Goal: Transaction & Acquisition: Purchase product/service

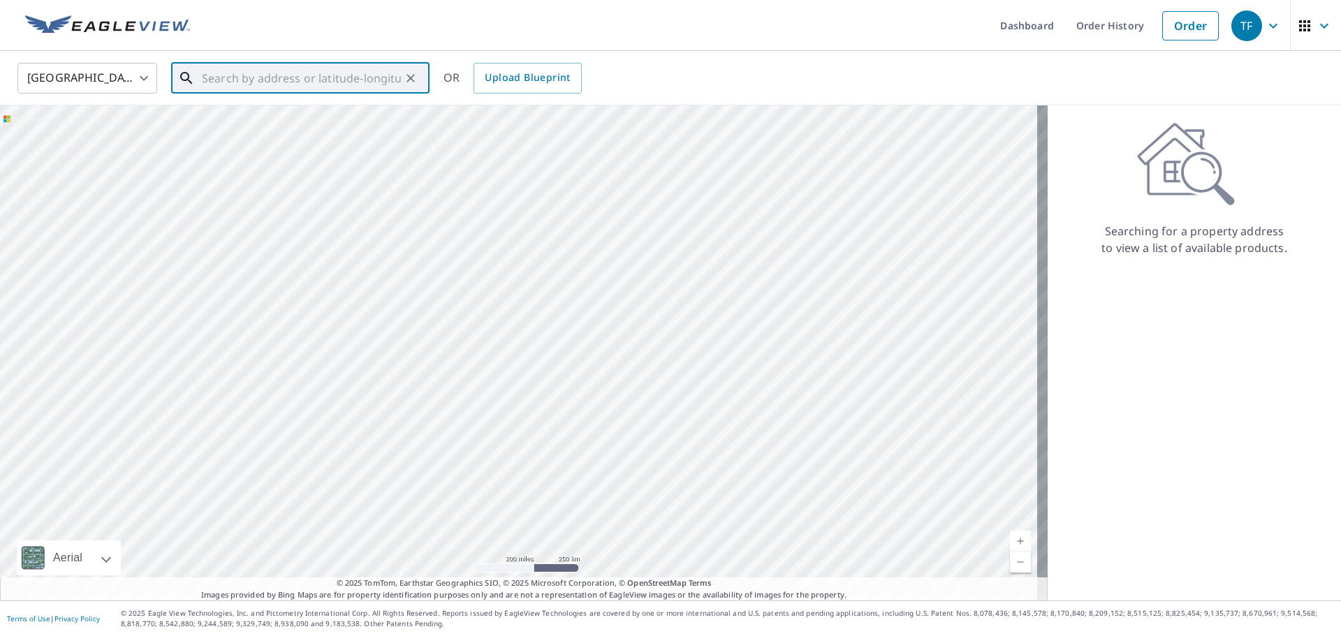
click at [348, 85] on input "text" at bounding box center [301, 78] width 199 height 39
type input "[STREET_ADDRESS]"
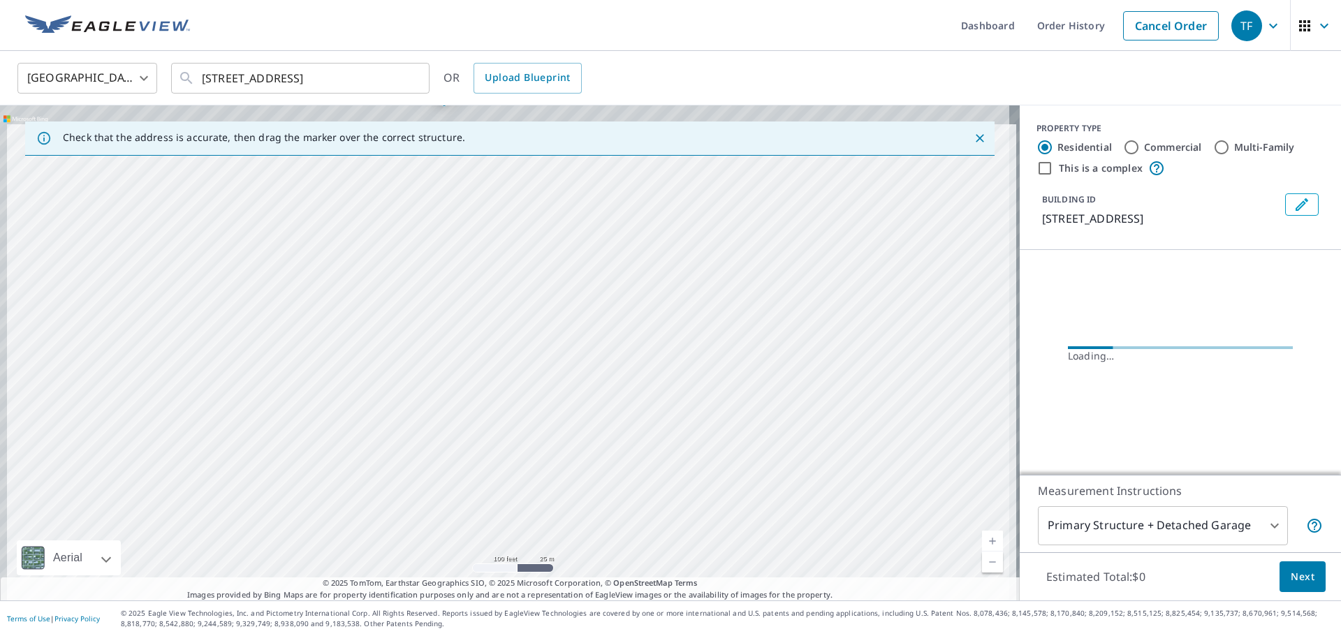
drag, startPoint x: 431, startPoint y: 304, endPoint x: 449, endPoint y: 362, distance: 60.7
click at [449, 362] on div "[STREET_ADDRESS]" at bounding box center [510, 352] width 1020 height 495
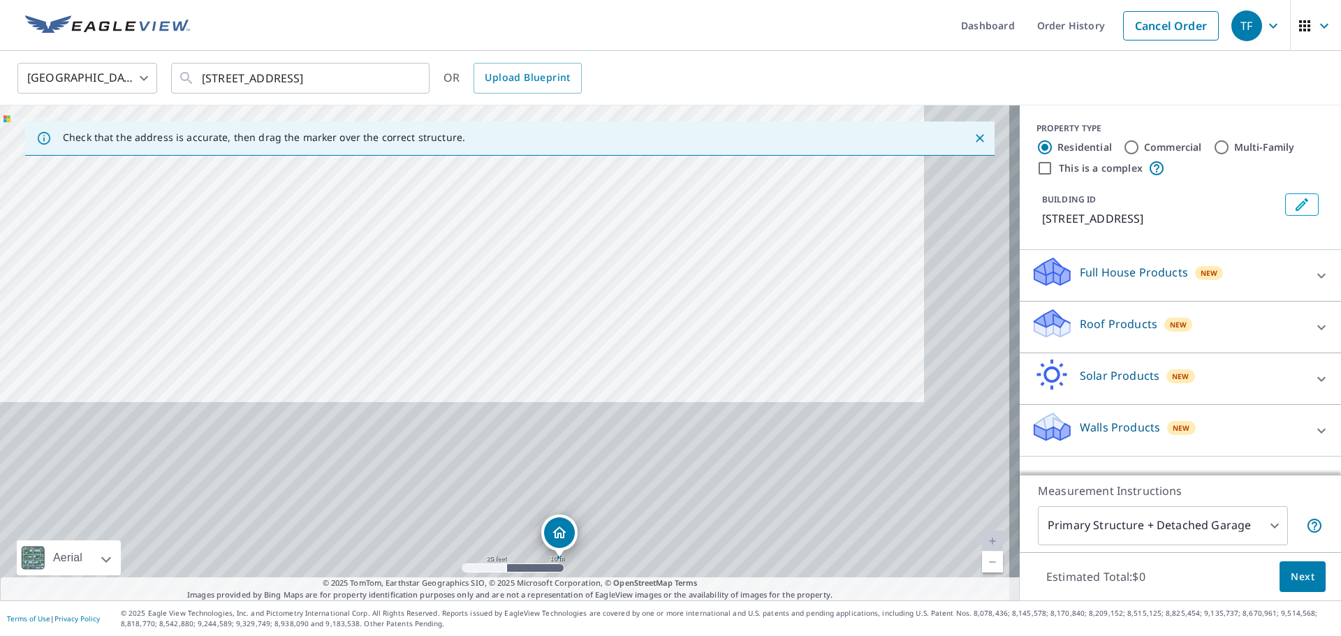
drag, startPoint x: 494, startPoint y: 295, endPoint x: 425, endPoint y: 36, distance: 268.7
click at [425, 42] on div "Dashboard Order History Cancel Order TF [GEOGRAPHIC_DATA] [GEOGRAPHIC_DATA] ​ […" at bounding box center [670, 318] width 1341 height 636
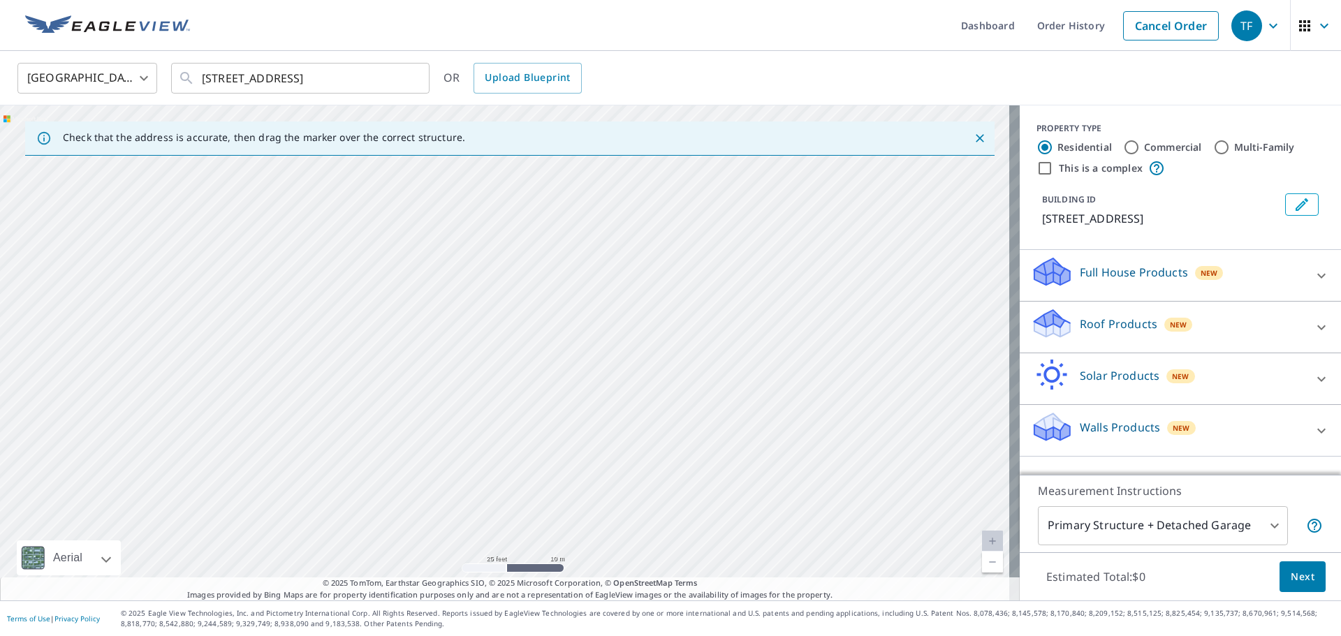
drag, startPoint x: 565, startPoint y: 386, endPoint x: 474, endPoint y: 162, distance: 241.9
click at [476, 171] on div "[STREET_ADDRESS]" at bounding box center [510, 352] width 1020 height 495
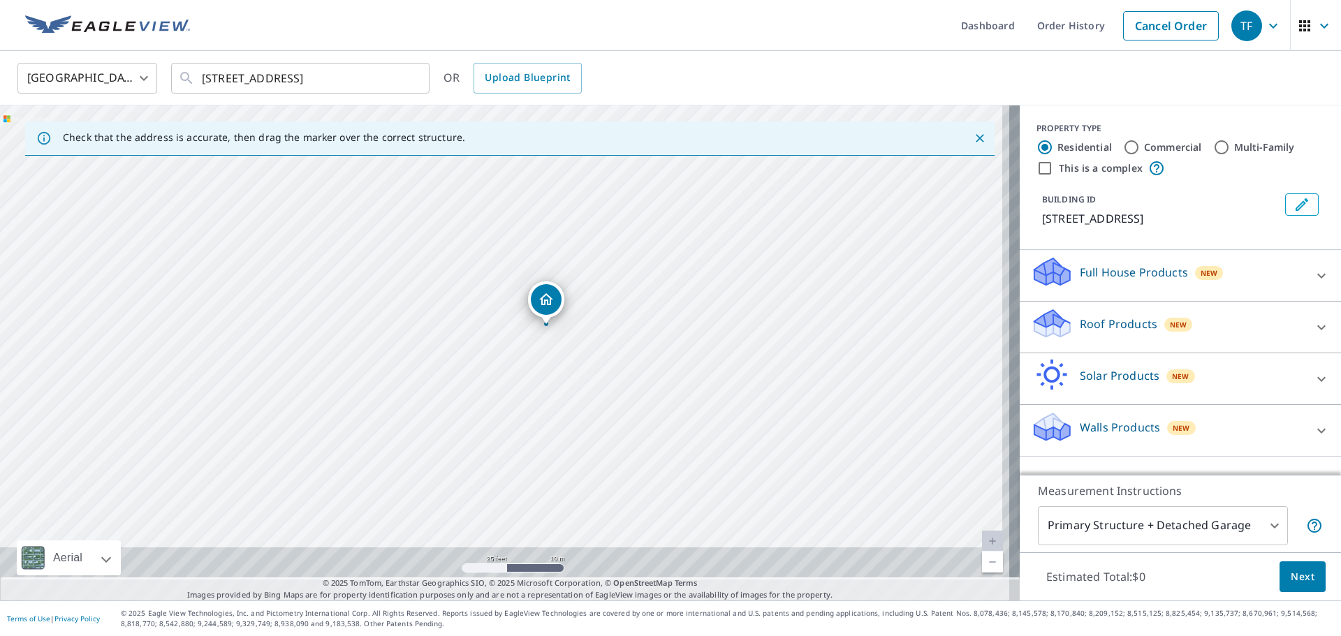
drag, startPoint x: 570, startPoint y: 409, endPoint x: 527, endPoint y: 128, distance: 283.4
click at [527, 155] on div "Check that the address is accurate, then drag the marker over the correct struc…" at bounding box center [510, 352] width 1020 height 495
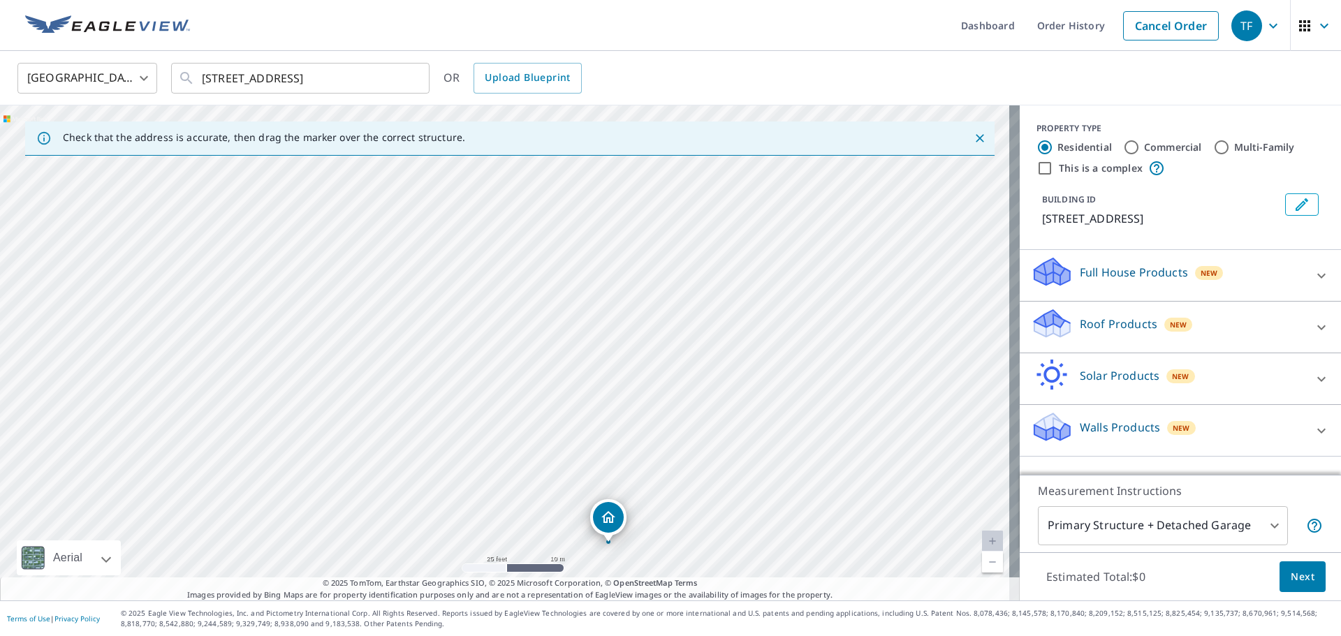
click at [560, 379] on div "[STREET_ADDRESS]" at bounding box center [510, 352] width 1020 height 495
drag, startPoint x: 559, startPoint y: 373, endPoint x: 541, endPoint y: 142, distance: 231.8
click at [541, 143] on div "Check that the address is accurate, then drag the marker over the correct struc…" at bounding box center [510, 352] width 1020 height 495
click at [581, 338] on div "[STREET_ADDRESS]" at bounding box center [510, 352] width 1020 height 495
drag, startPoint x: 551, startPoint y: 319, endPoint x: 540, endPoint y: 284, distance: 36.7
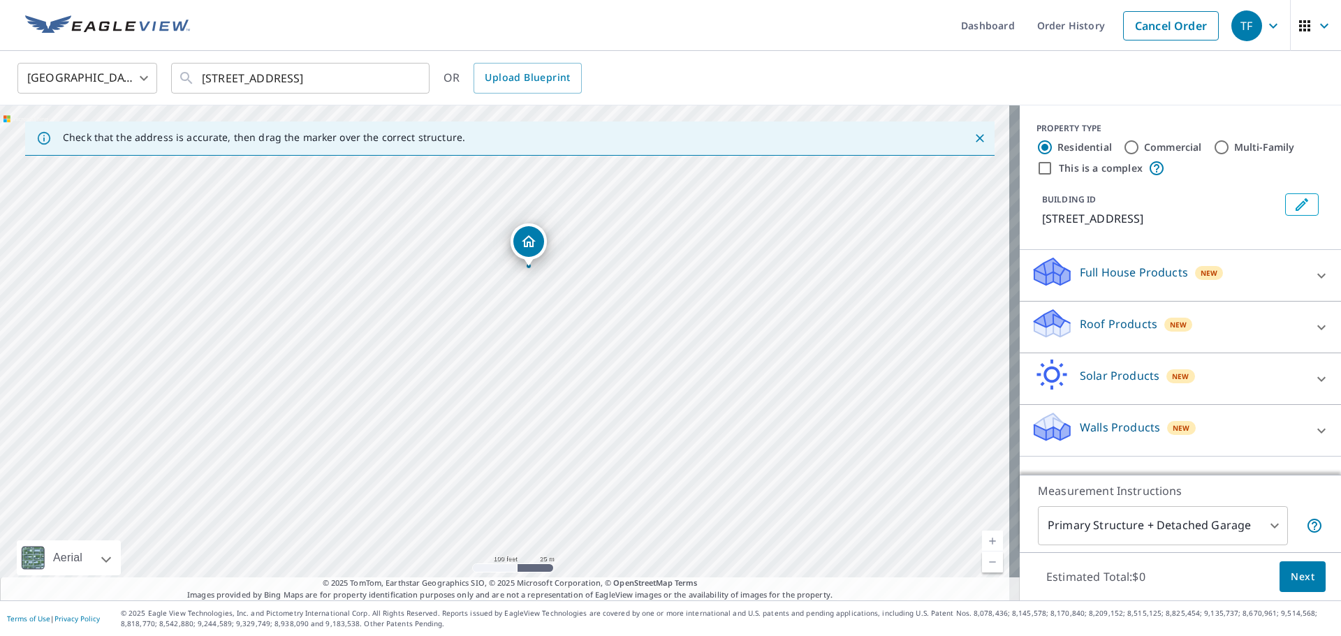
click at [540, 284] on div "[STREET_ADDRESS]" at bounding box center [510, 352] width 1020 height 495
drag, startPoint x: 571, startPoint y: 251, endPoint x: 554, endPoint y: 366, distance: 115.8
click at [554, 366] on div "[STREET_ADDRESS]" at bounding box center [510, 352] width 1020 height 495
click at [1106, 332] on p "Roof Products" at bounding box center [1119, 324] width 78 height 17
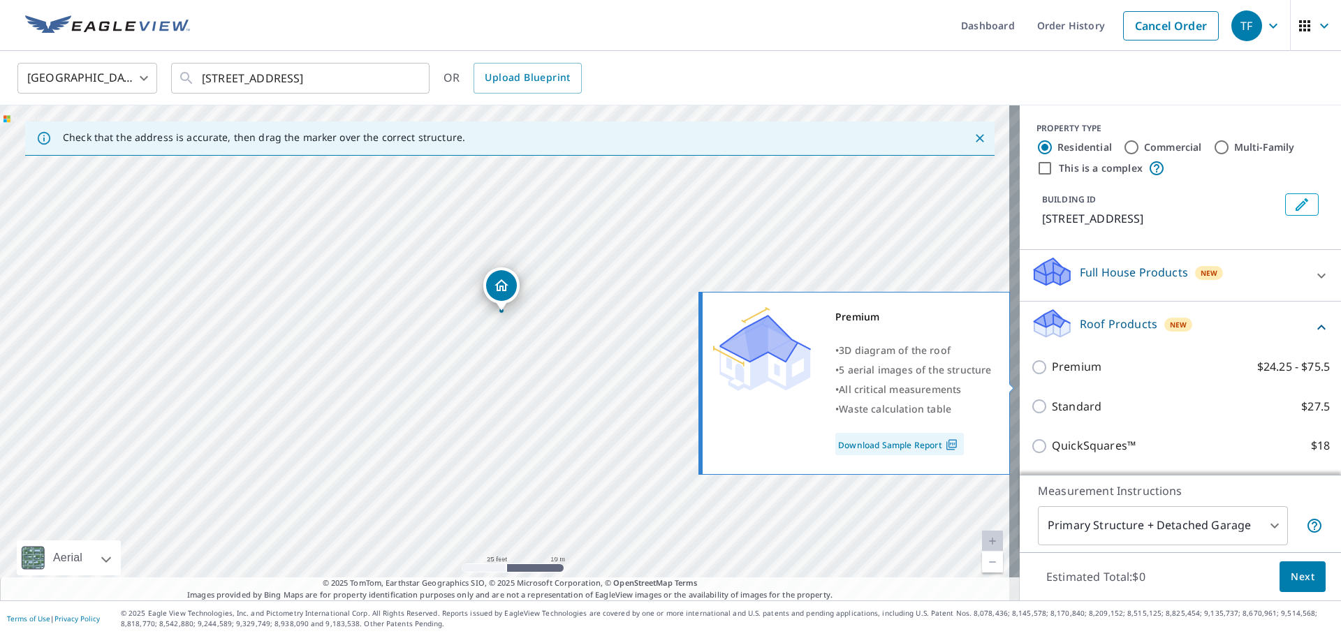
click at [1073, 376] on p "Premium" at bounding box center [1077, 366] width 50 height 17
click at [1052, 376] on input "Premium $24.25 - $75.5" at bounding box center [1041, 367] width 21 height 17
checkbox input "true"
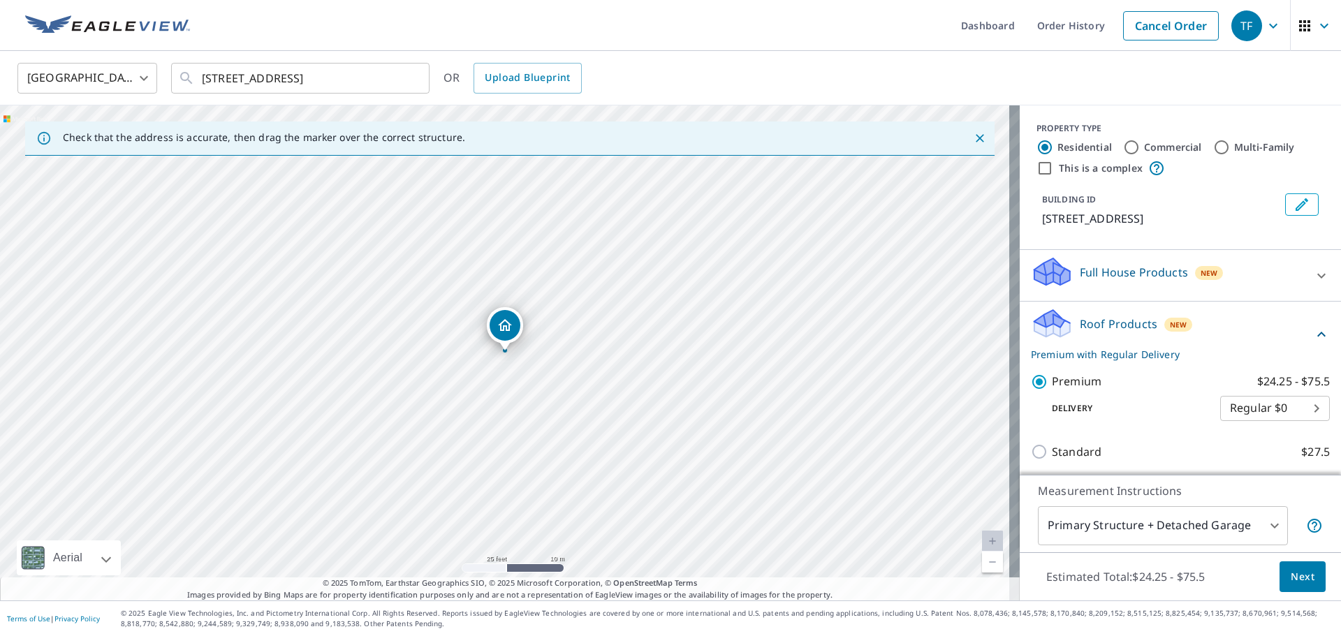
click at [1127, 523] on body "TF TF Dashboard Order History Cancel Order TF [GEOGRAPHIC_DATA] [GEOGRAPHIC_DAT…" at bounding box center [670, 318] width 1341 height 636
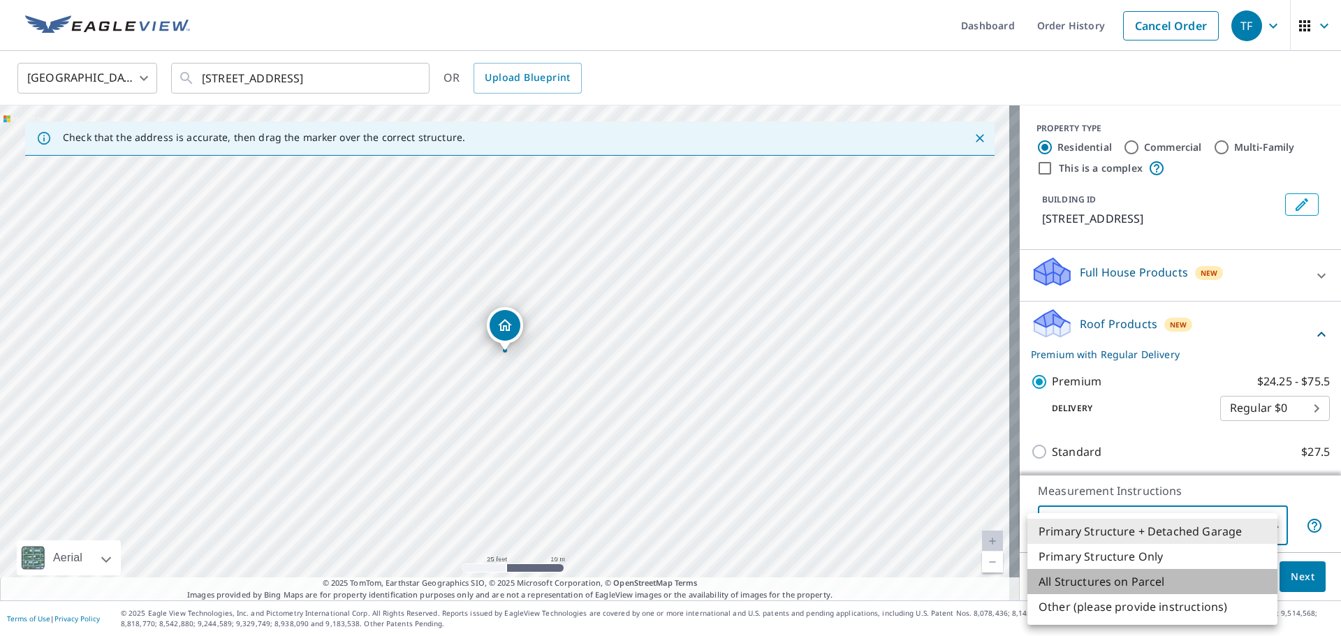
click at [1100, 577] on li "All Structures on Parcel" at bounding box center [1152, 581] width 250 height 25
type input "3"
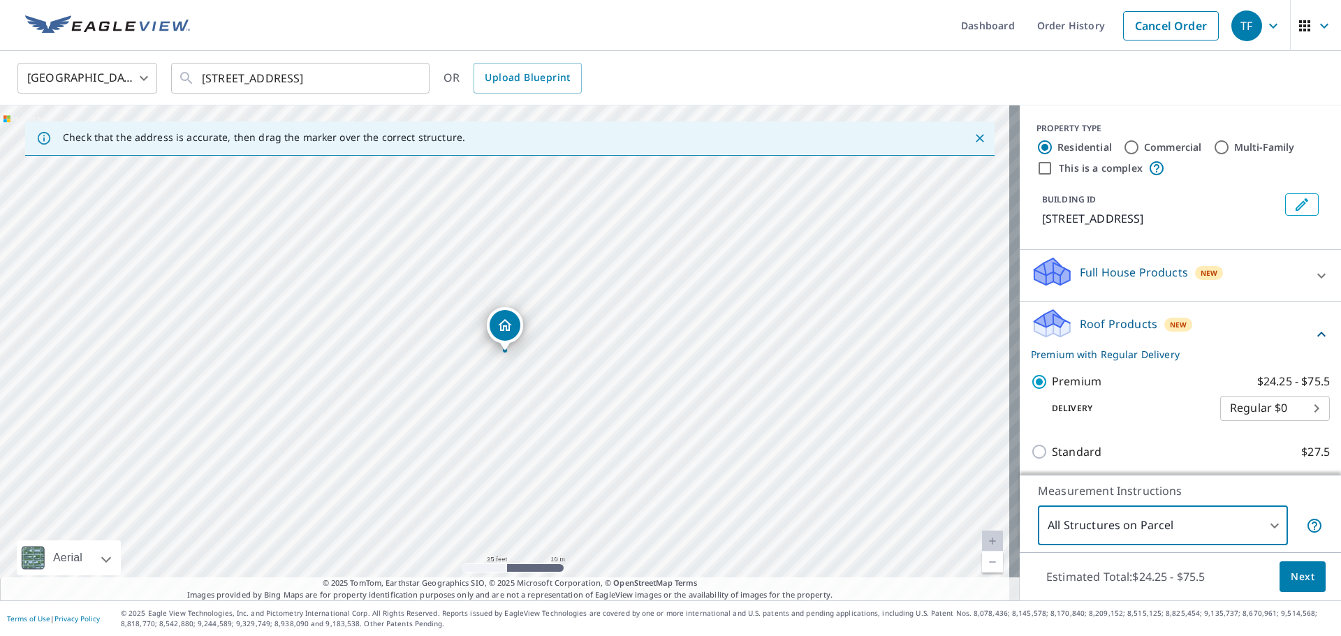
click at [1302, 577] on span "Next" at bounding box center [1303, 576] width 24 height 17
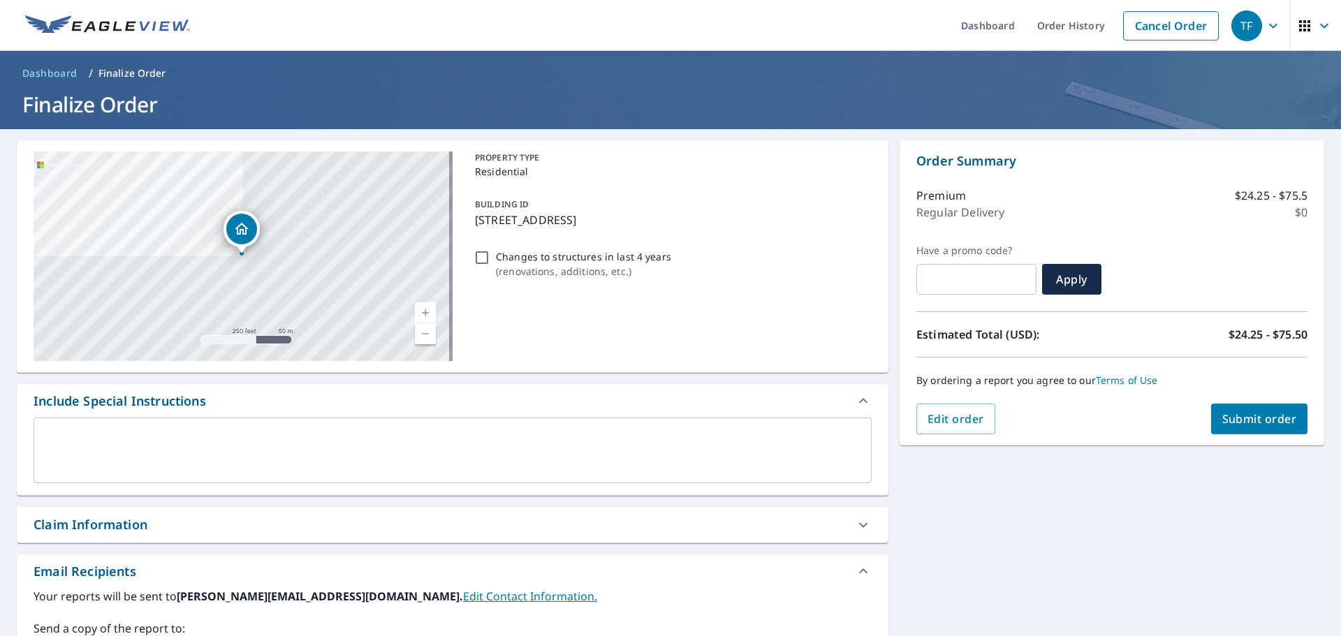
click at [227, 449] on textarea at bounding box center [452, 451] width 818 height 40
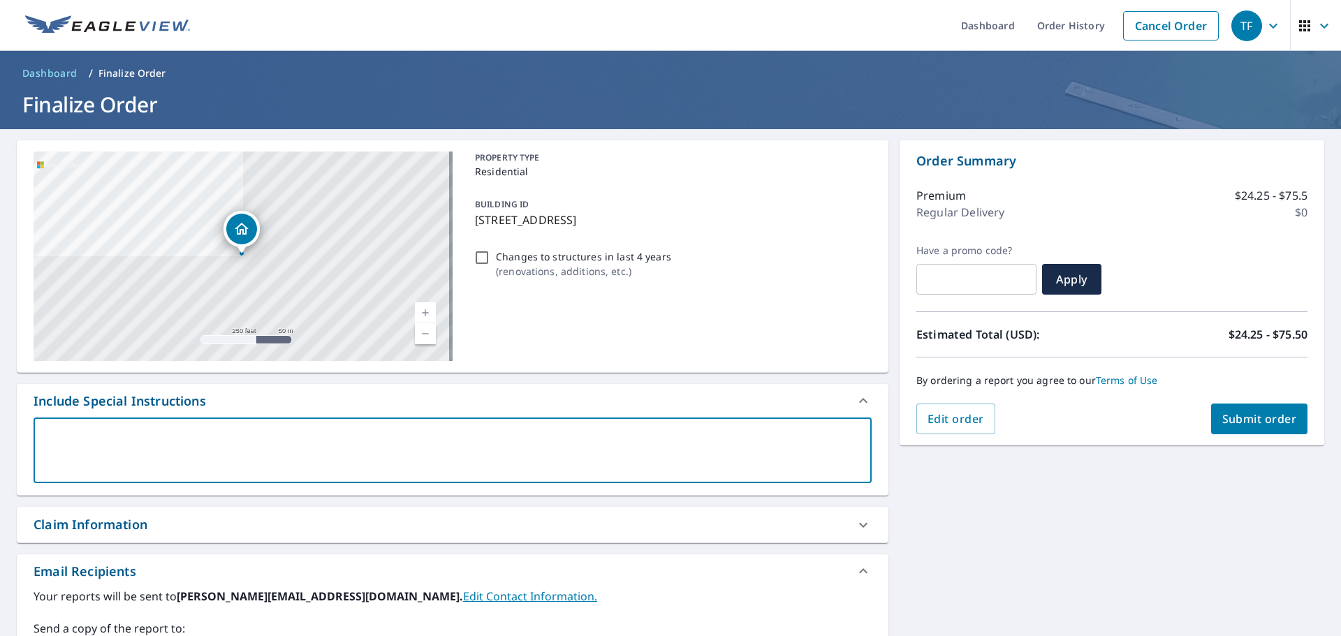
type textarea "n"
type textarea "x"
checkbox input "true"
type textarea "ne"
type textarea "x"
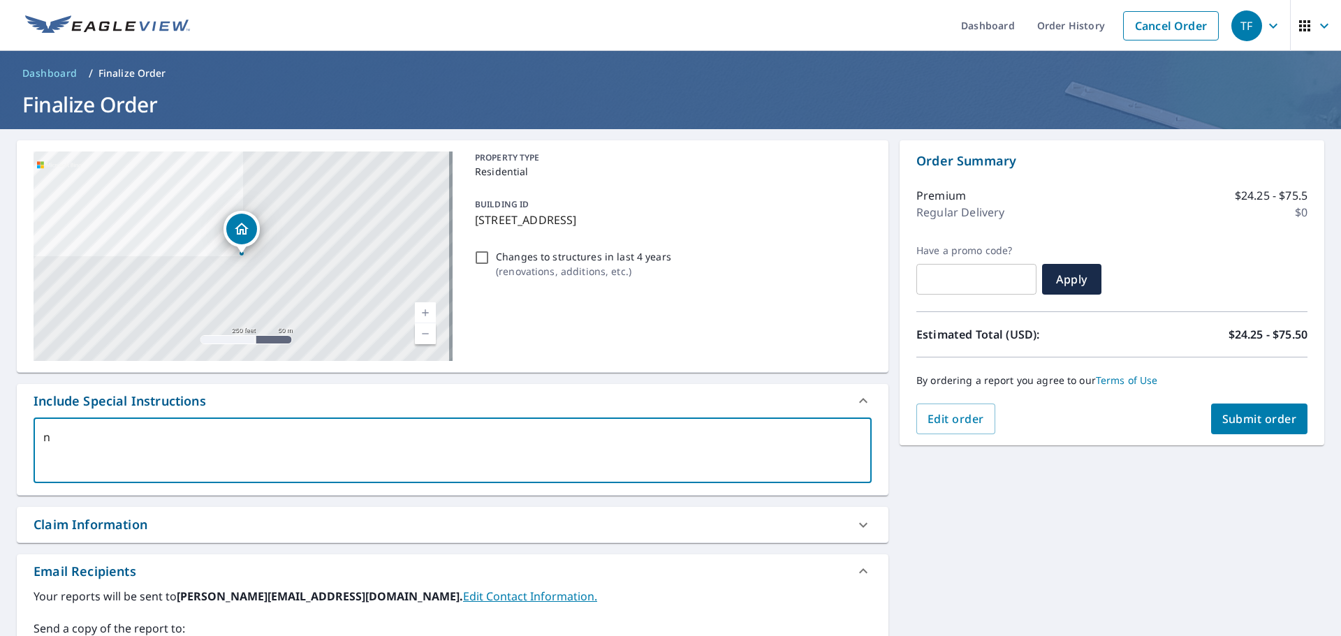
checkbox input "true"
type textarea "nee"
type textarea "x"
checkbox input "true"
type textarea "need"
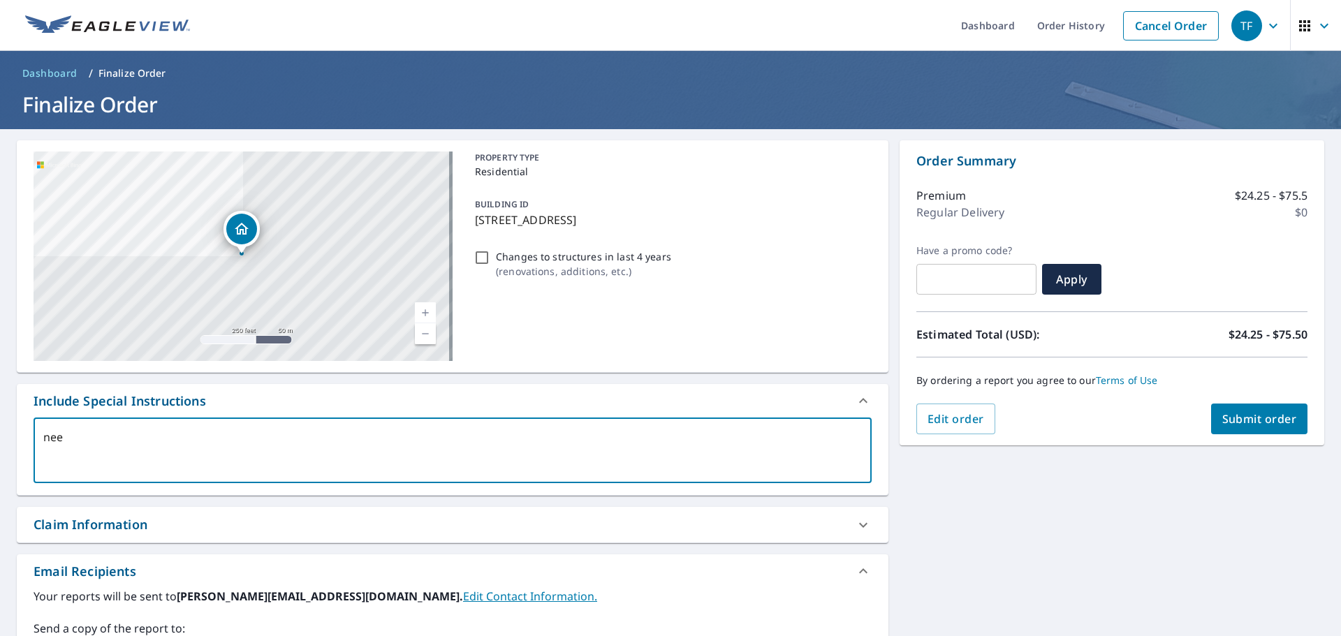
type textarea "x"
checkbox input "true"
type textarea "need"
type textarea "x"
checkbox input "true"
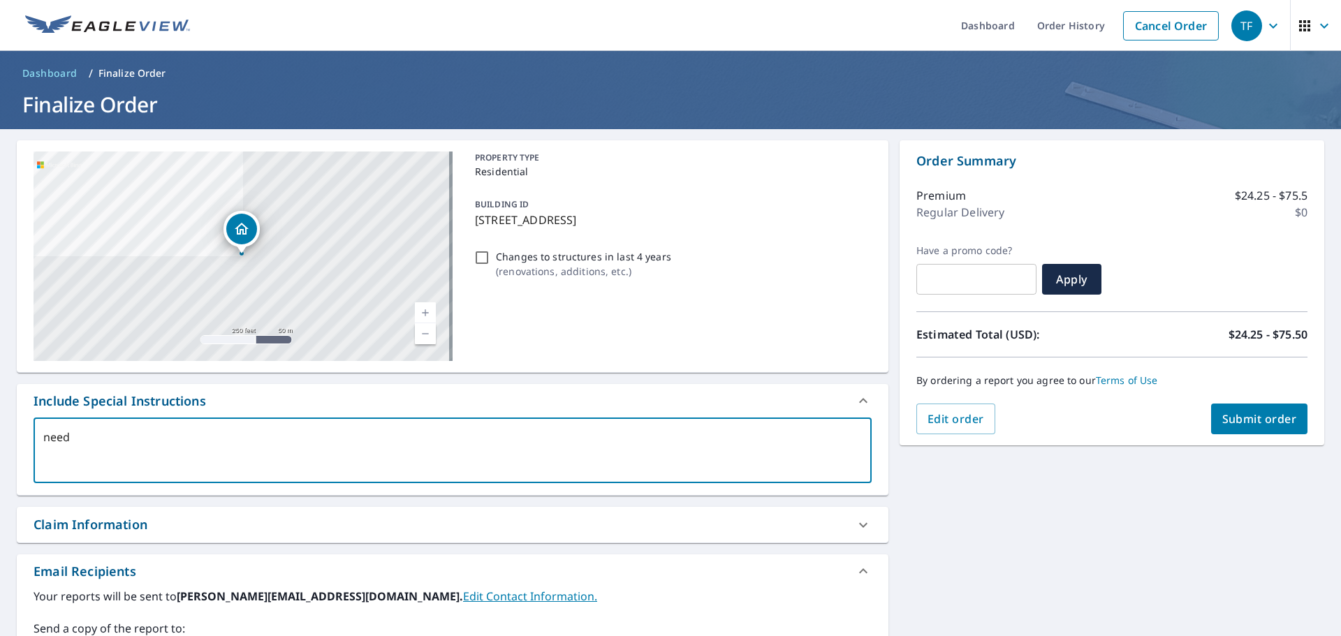
type textarea "need t"
type textarea "x"
checkbox input "true"
type textarea "need th"
type textarea "x"
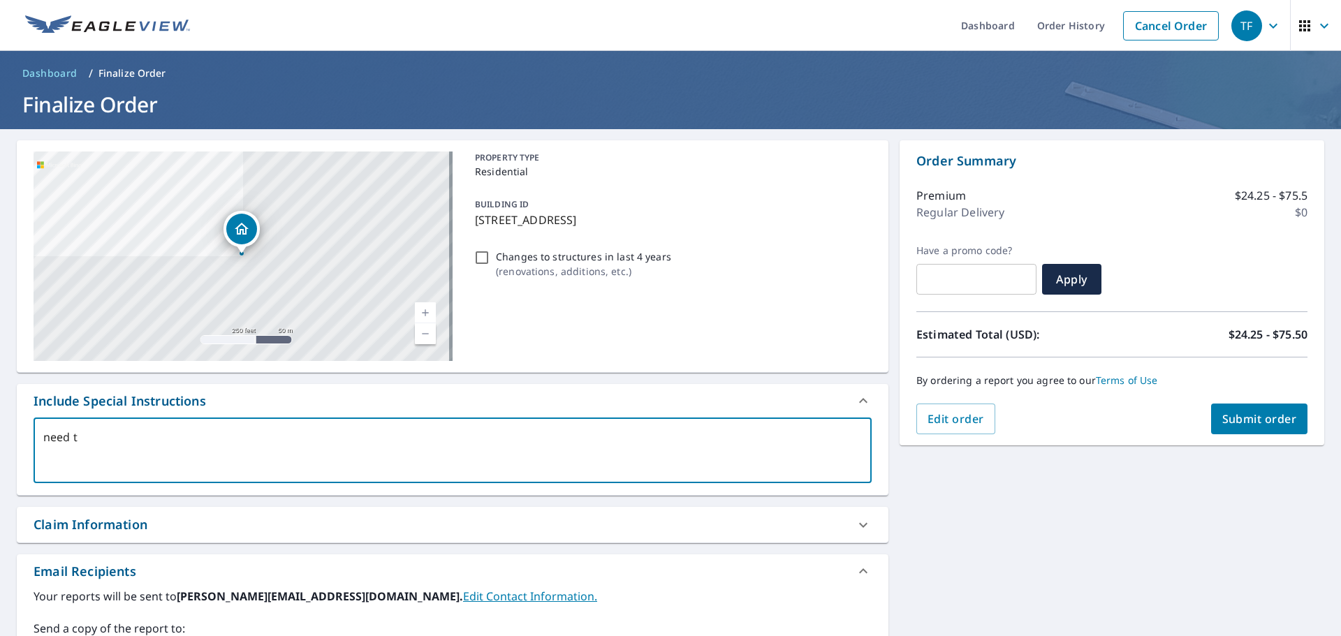
checkbox input "true"
type textarea "need the"
type textarea "x"
checkbox input "true"
type textarea "need the"
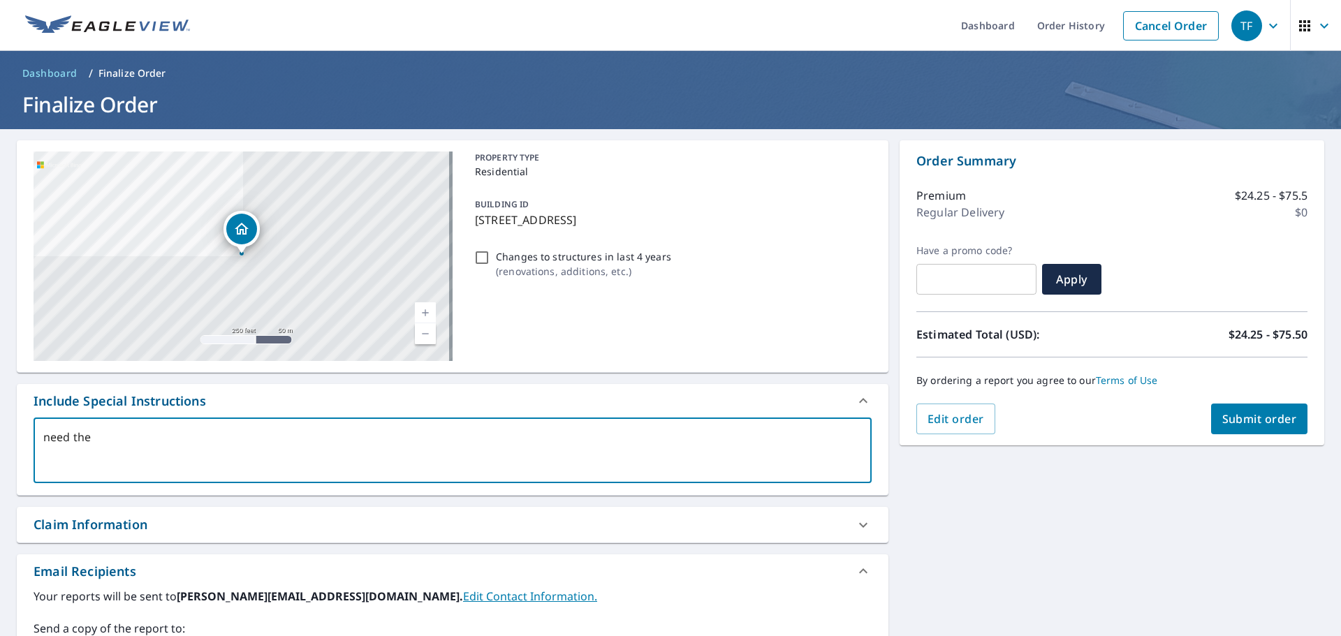
type textarea "x"
checkbox input "true"
type textarea "need the h"
type textarea "x"
checkbox input "true"
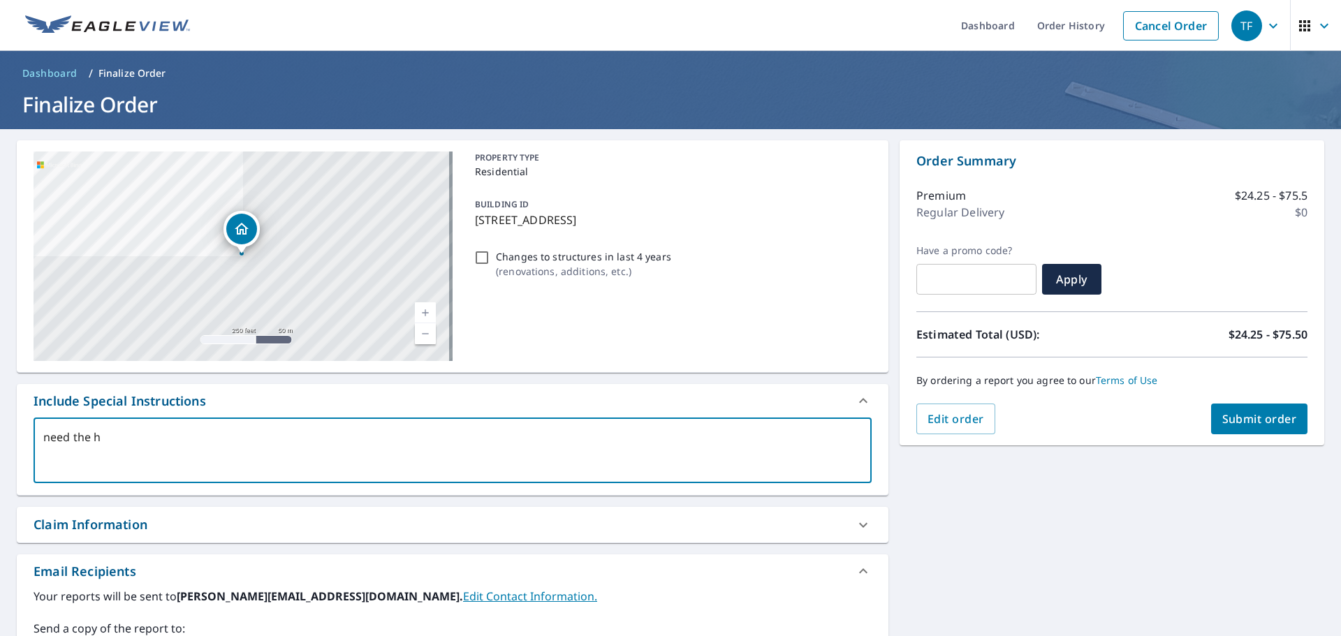
type textarea "need the ho"
type textarea "x"
checkbox input "true"
type textarea "need the hou"
type textarea "x"
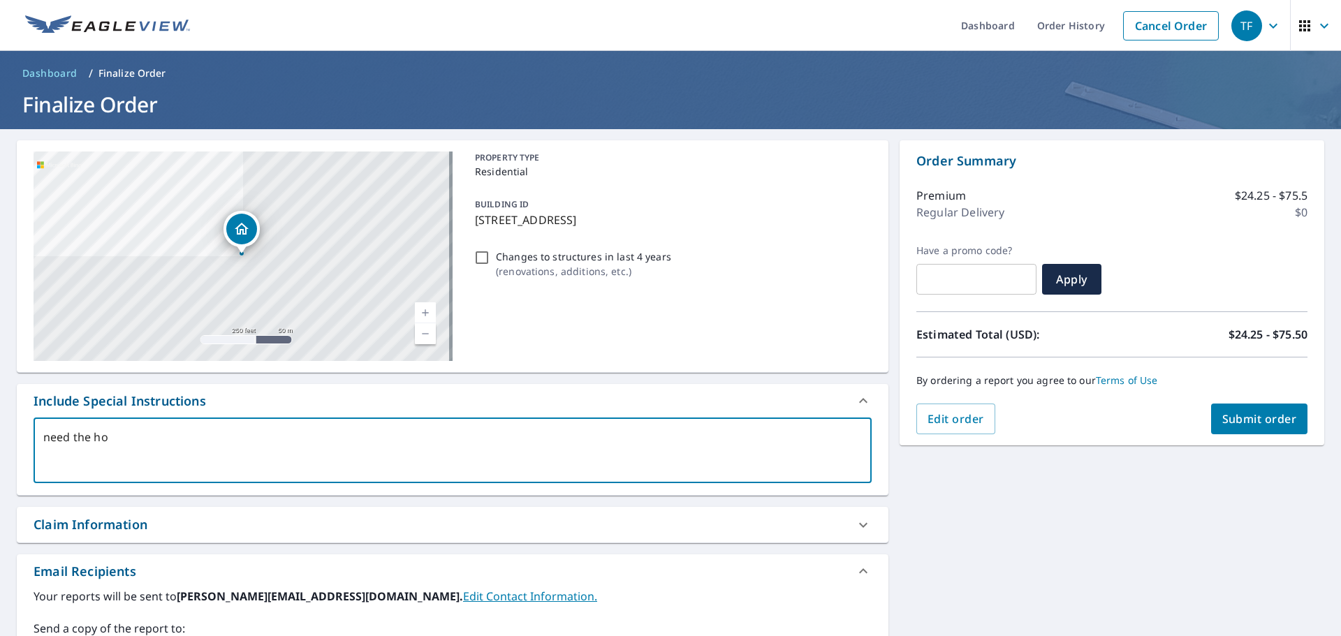
checkbox input "true"
type textarea "need the hous"
type textarea "x"
checkbox input "true"
type textarea "need the house"
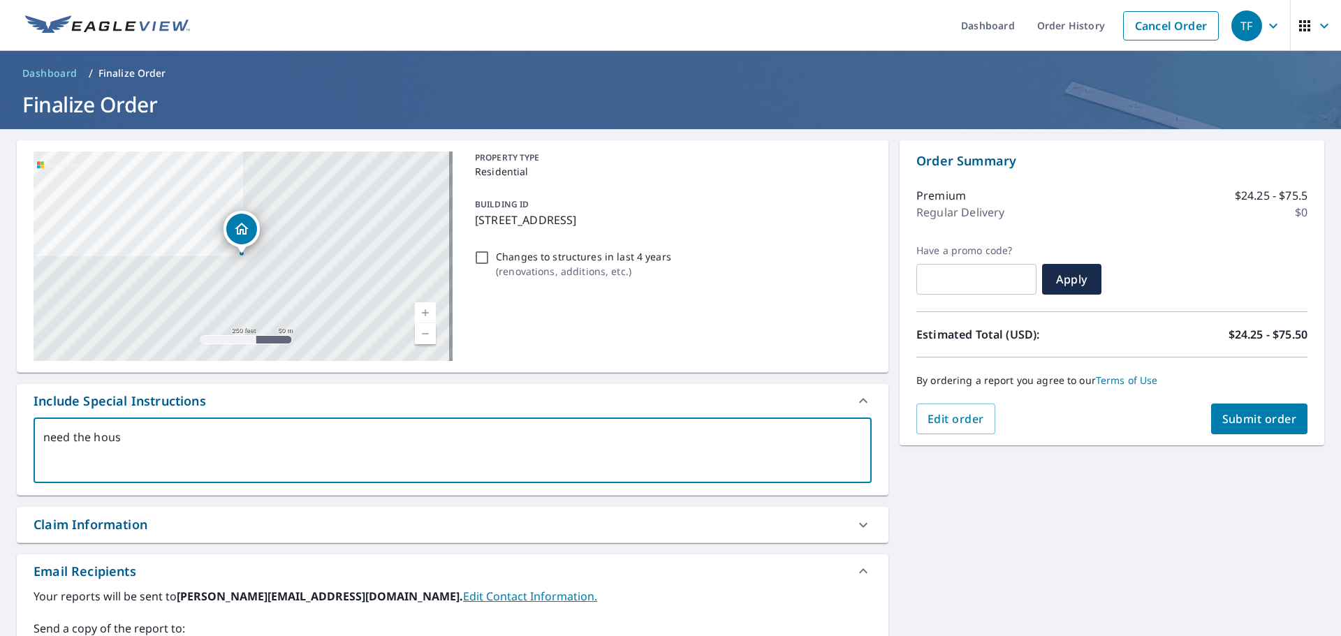
type textarea "x"
checkbox input "true"
type textarea "need the house"
type textarea "x"
checkbox input "true"
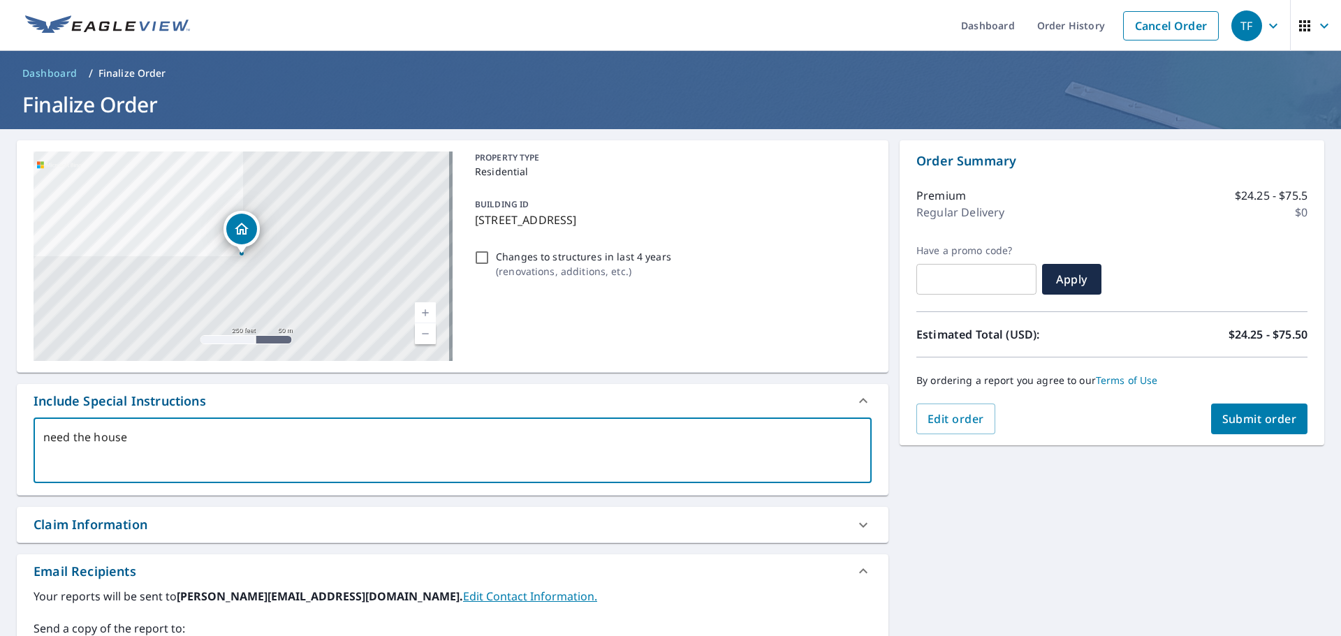
type textarea "need the house a"
type textarea "x"
checkbox input "true"
type textarea "need the house an"
type textarea "x"
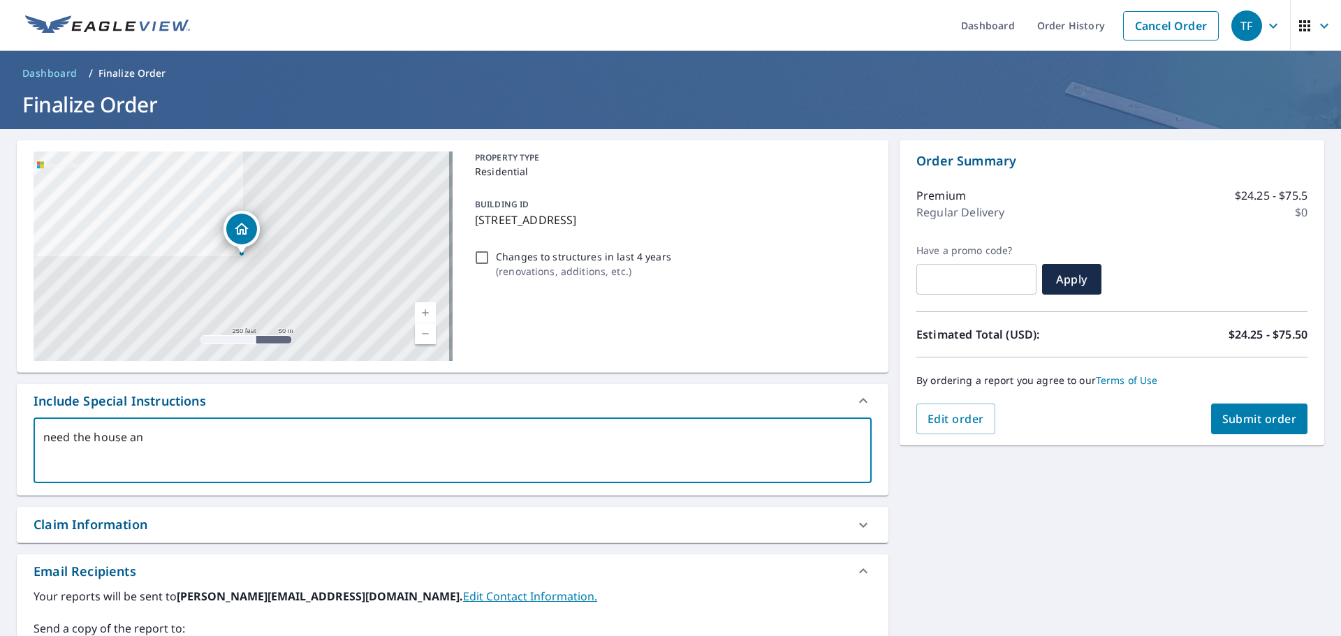
checkbox input "true"
type textarea "need the house and"
type textarea "x"
checkbox input "true"
type textarea "need the house and"
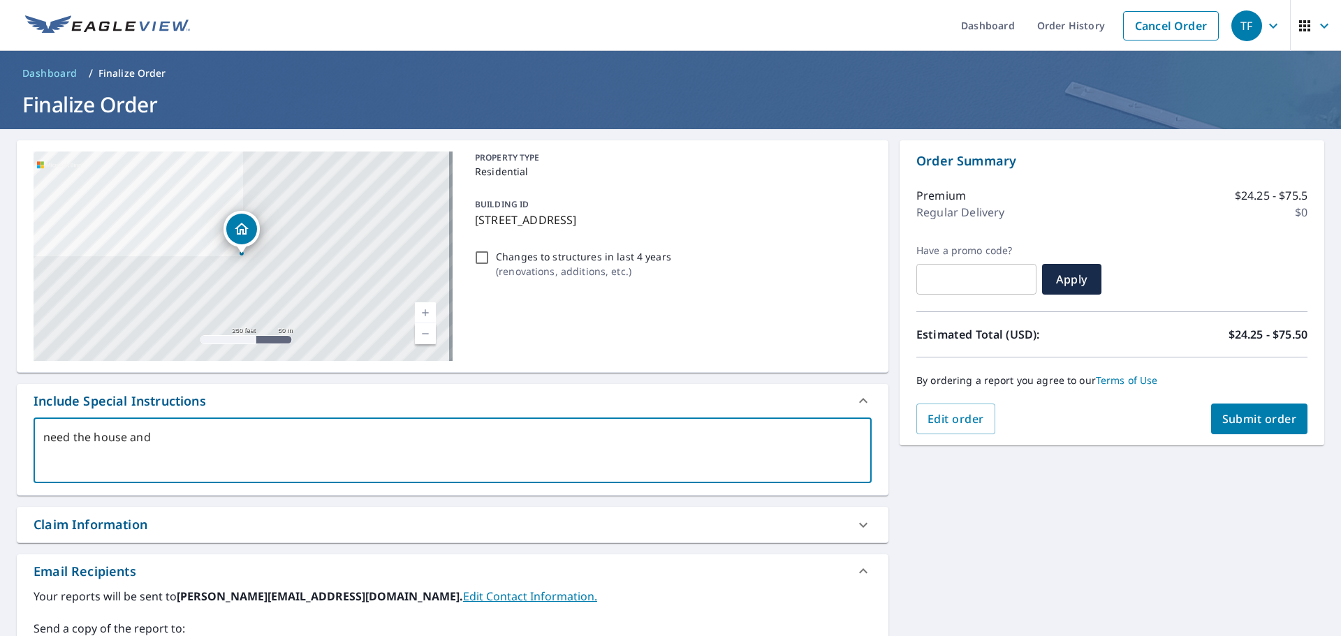
type textarea "x"
checkbox input "true"
type textarea "need the house and t"
type textarea "x"
checkbox input "true"
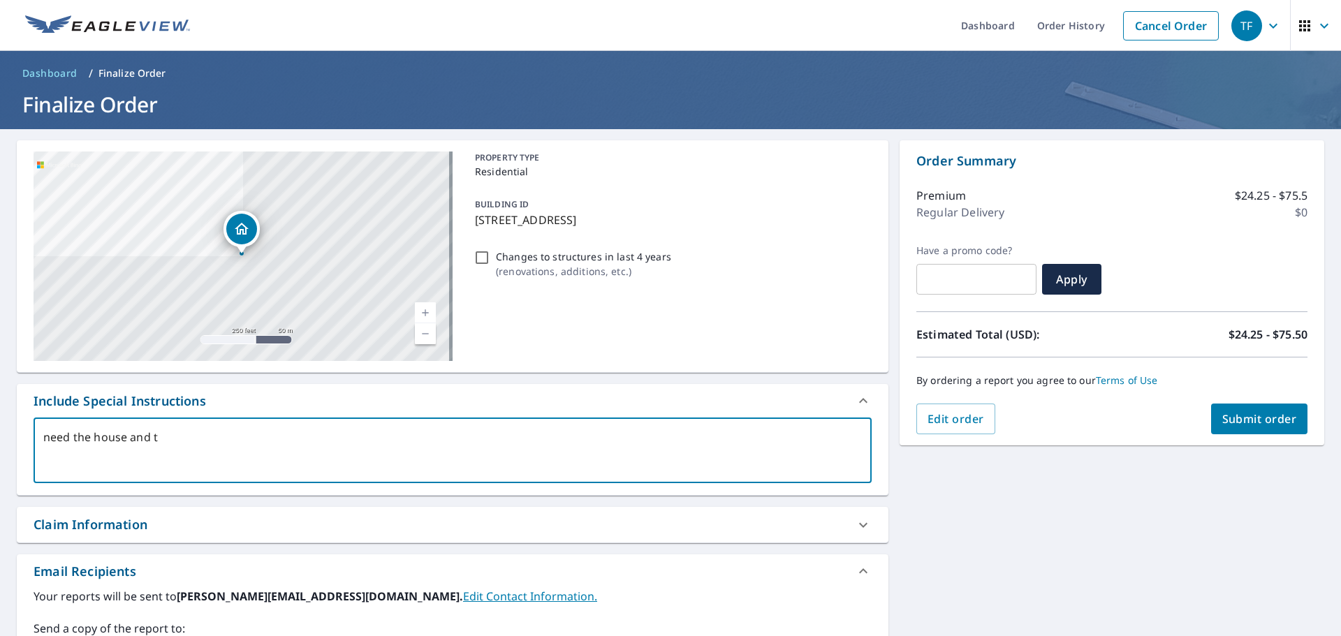
type textarea "need the house and th"
type textarea "x"
checkbox input "true"
type textarea "need the house and the"
type textarea "x"
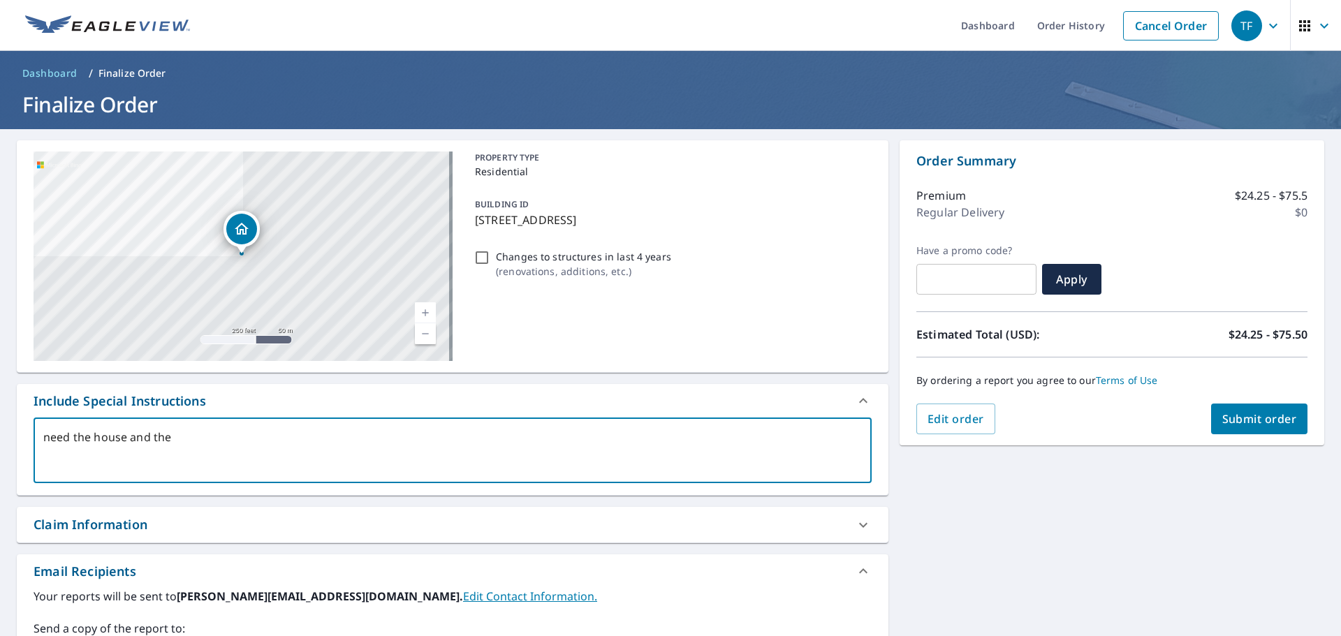
checkbox input "true"
type textarea "need the house and the"
type textarea "x"
checkbox input "true"
type textarea "need the house and the s"
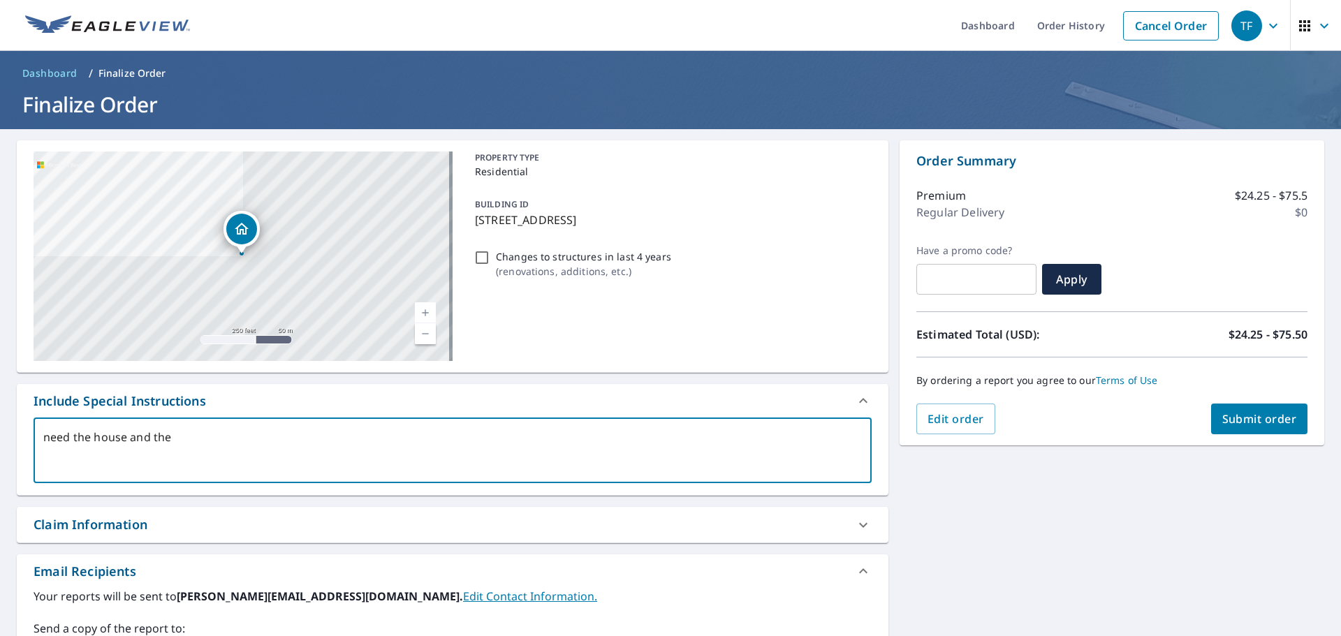
type textarea "x"
checkbox input "true"
type textarea "need the house and the sh"
type textarea "x"
checkbox input "true"
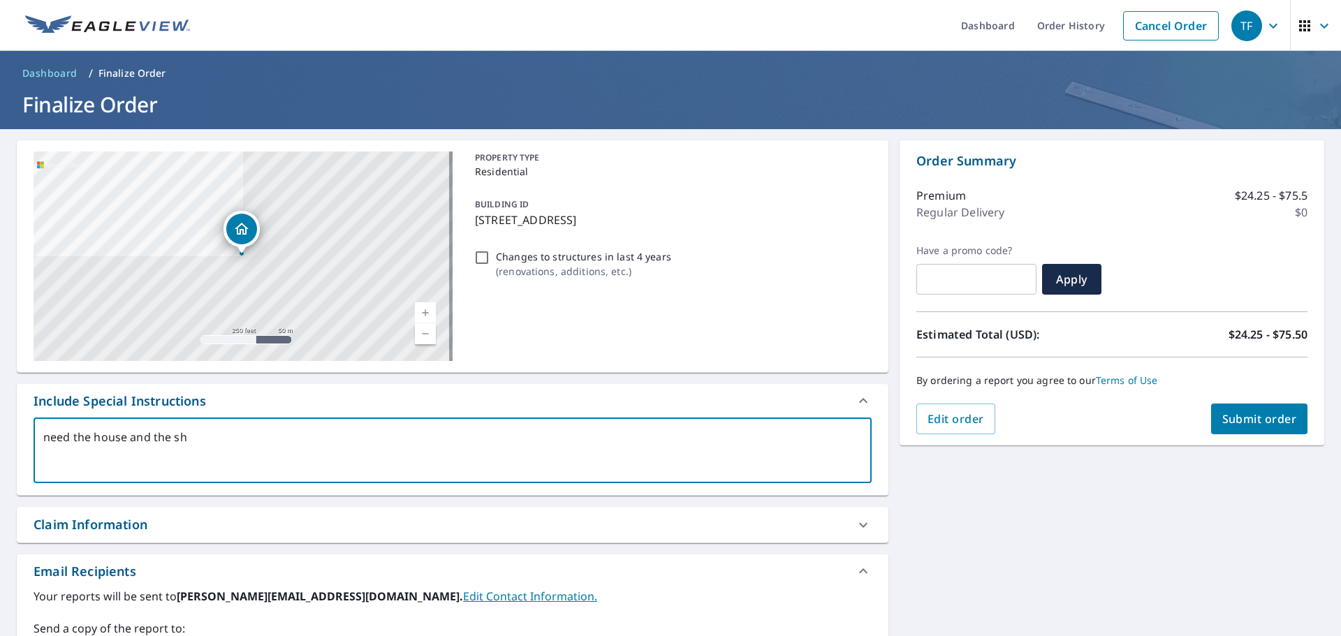
type textarea "need the house and the she"
type textarea "x"
checkbox input "true"
type textarea "need the house and the shed"
type textarea "x"
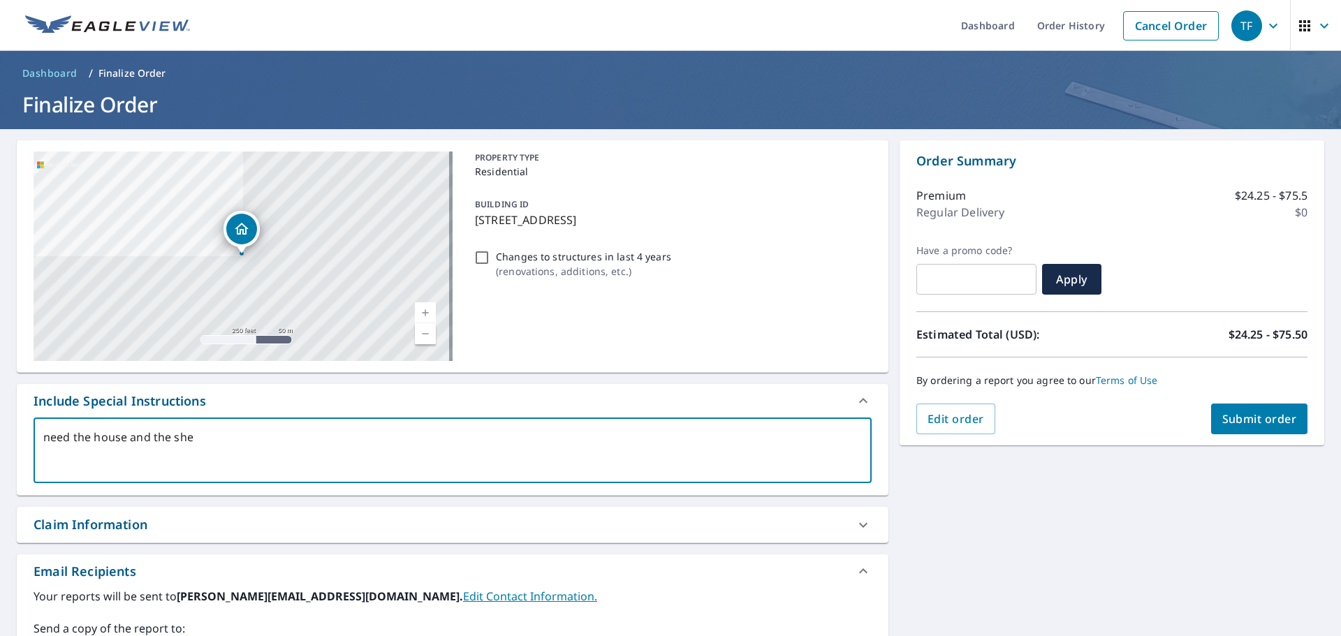
checkbox input "true"
type textarea "need the house and the shed"
type textarea "x"
checkbox input "true"
type textarea "need the house and the shed ("
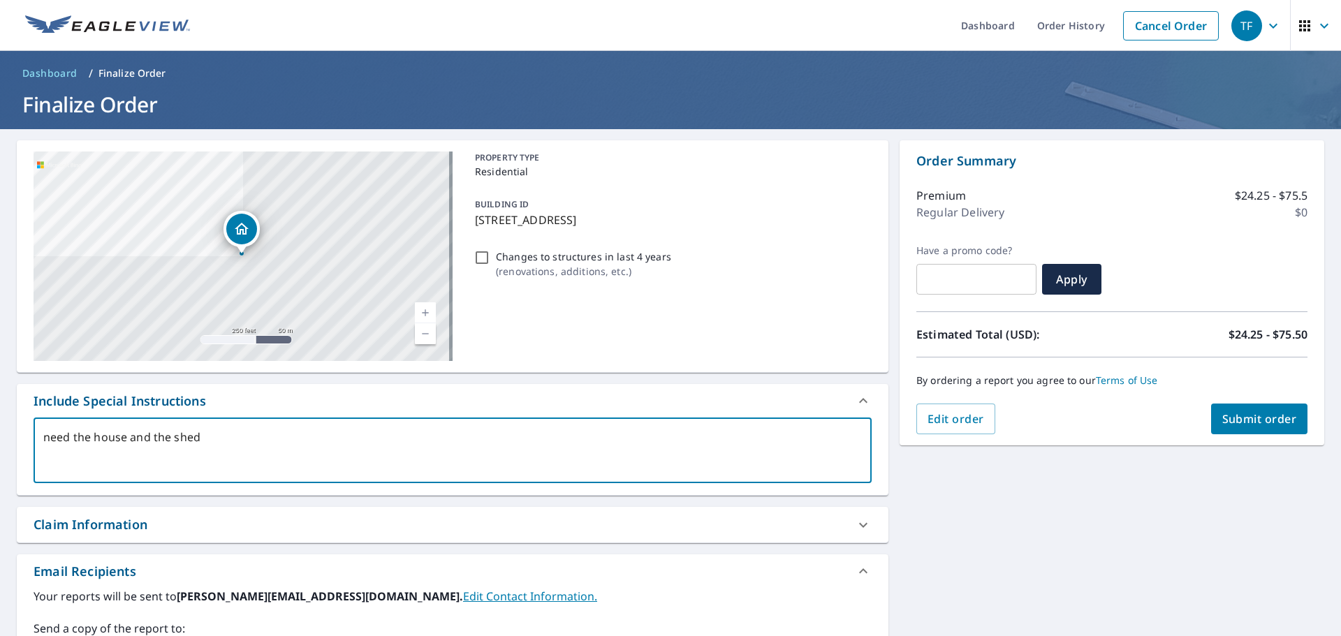
type textarea "x"
checkbox input "true"
type textarea "need the house and the shed (i"
type textarea "x"
checkbox input "true"
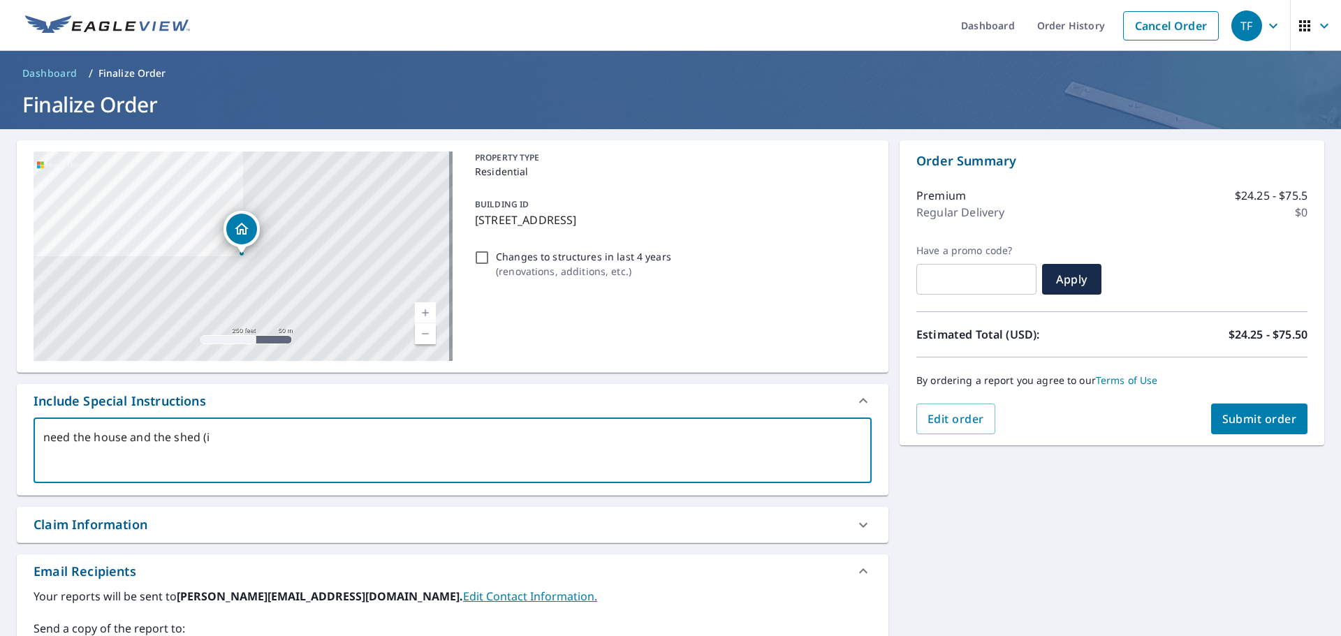
type textarea "need the house and the shed (it"
type textarea "x"
checkbox input "true"
type textarea "need the house and the shed (it'"
type textarea "x"
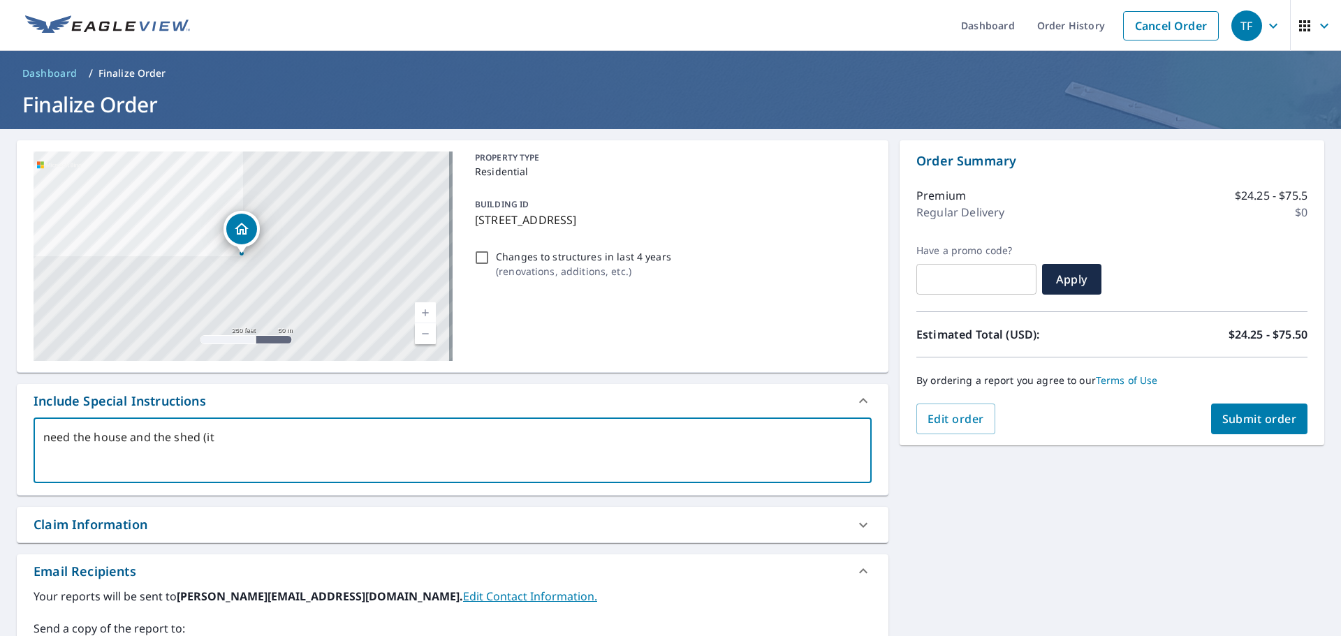
checkbox input "true"
type textarea "need the house and the shed (it's"
type textarea "x"
checkbox input "true"
type textarea "need the house and the shed (it's"
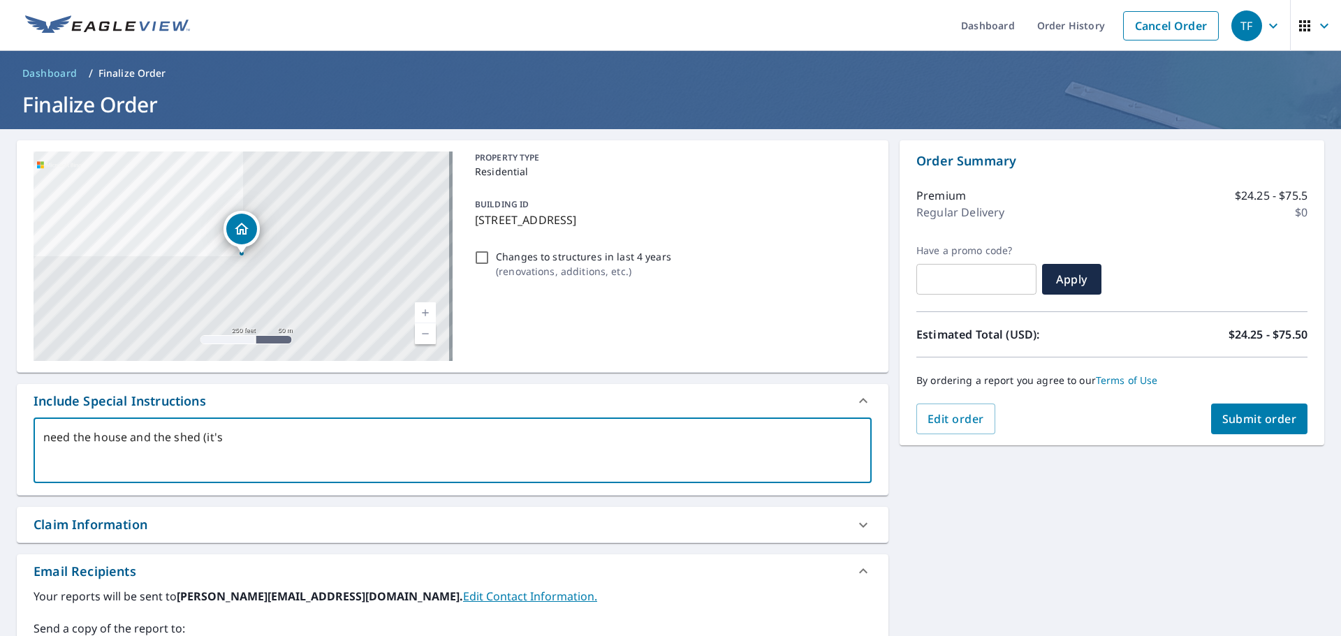
type textarea "x"
checkbox input "true"
type textarea "need the house and the shed (it's d"
type textarea "x"
checkbox input "true"
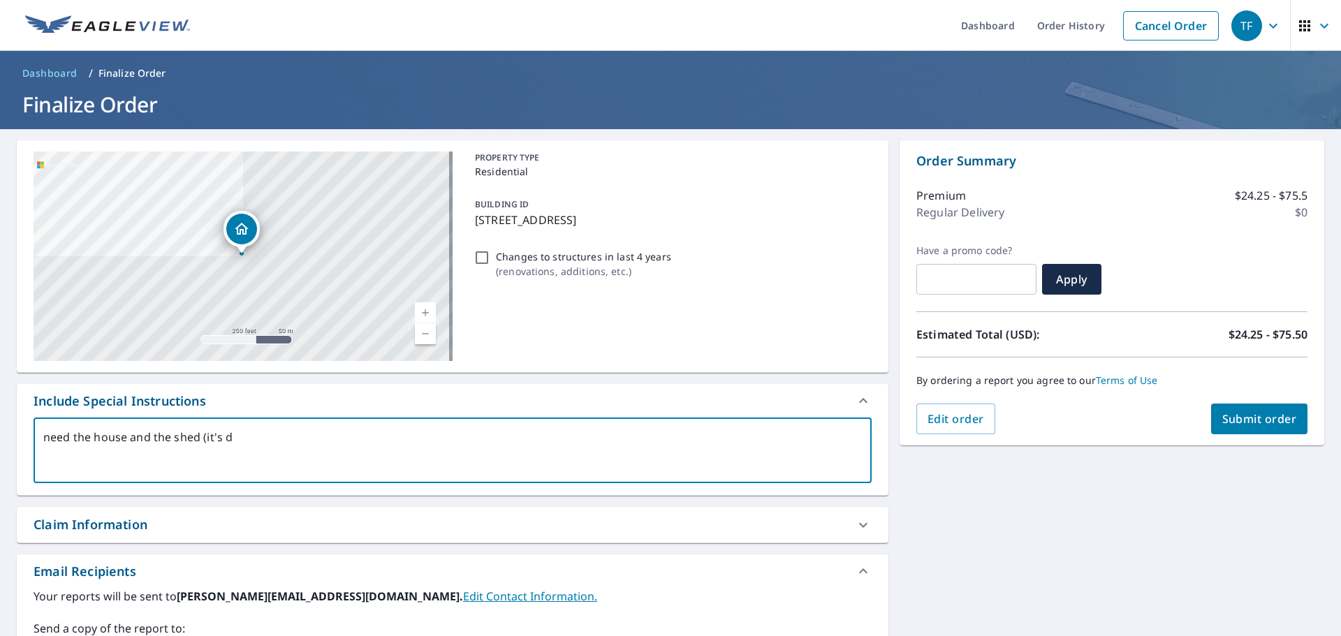
type textarea "need the house and the shed (it's di"
type textarea "x"
checkbox input "true"
type textarea "need the house and the shed (it's dir"
type textarea "x"
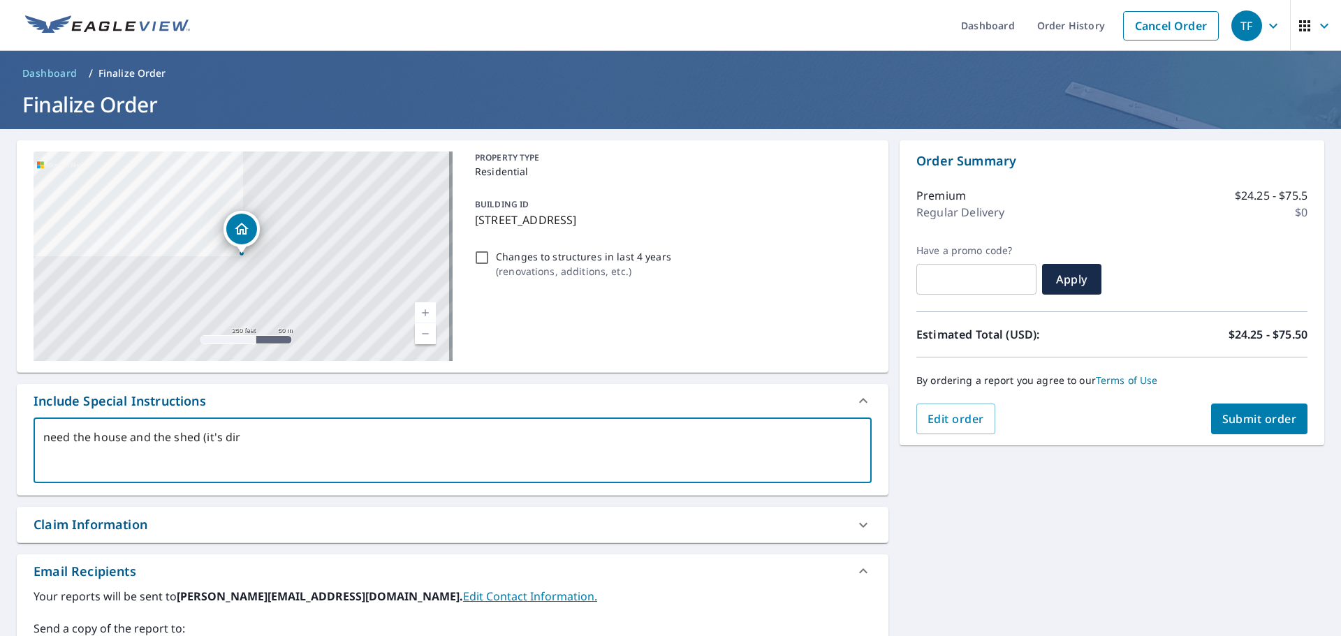
checkbox input "true"
type textarea "need the house and the shed (it's dire"
type textarea "x"
checkbox input "true"
type textarea "need the house and the shed (it's direc"
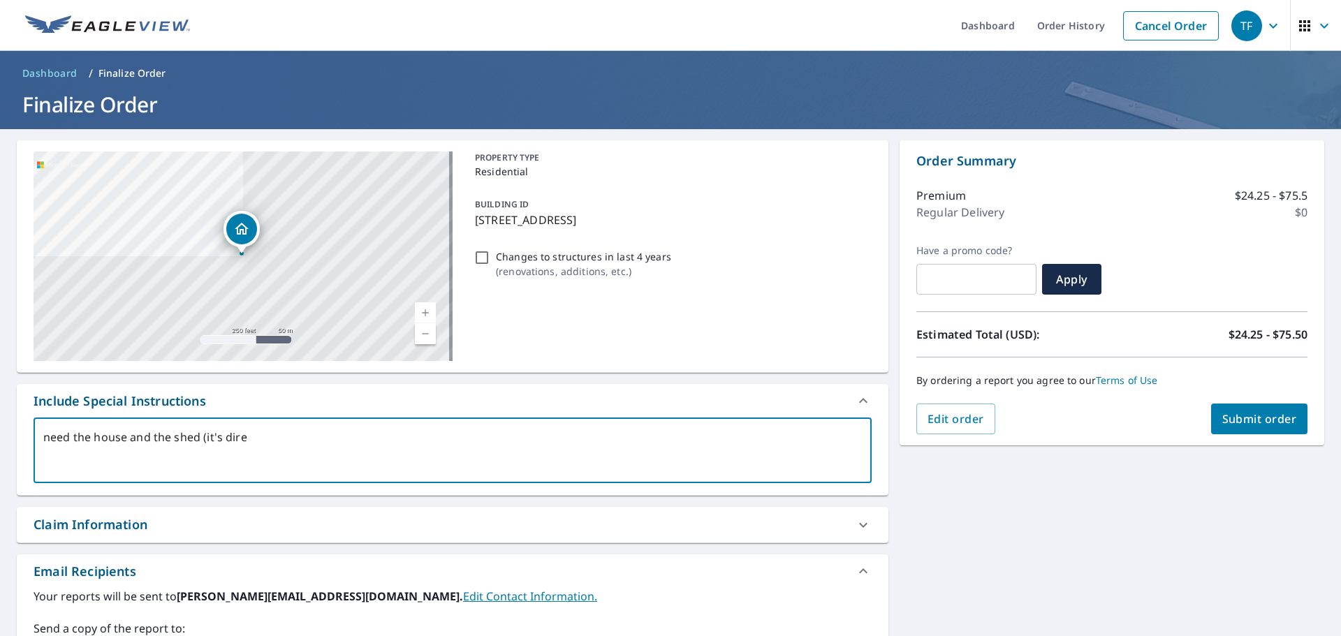
type textarea "x"
checkbox input "true"
type textarea "need the house and the shed (it's direct"
type textarea "x"
checkbox input "true"
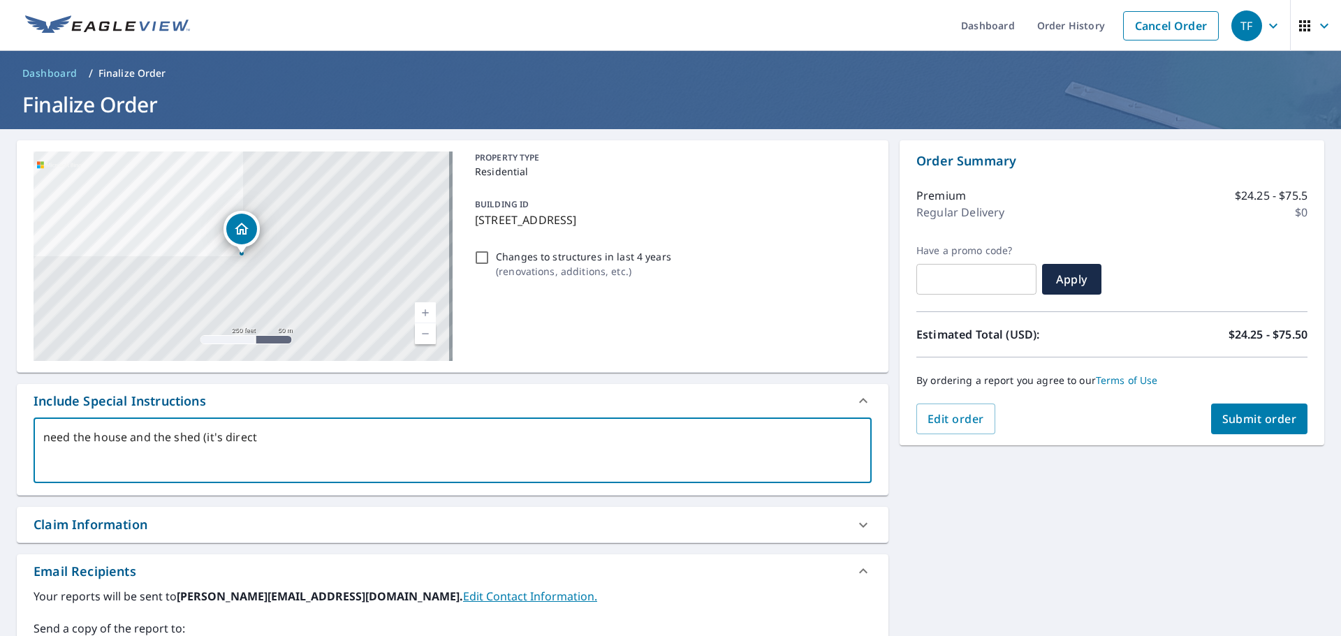
type textarea "need the house and the shed (it's directl"
type textarea "x"
checkbox input "true"
type textarea "need the house and the shed (it's directly"
type textarea "x"
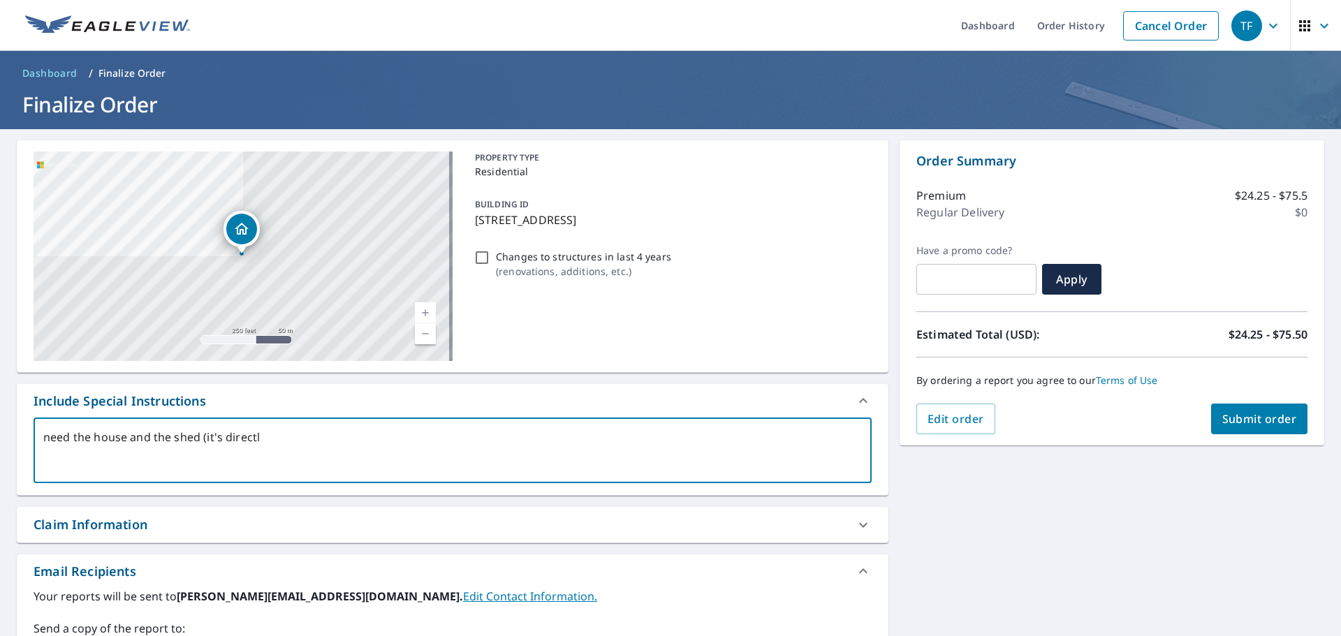
checkbox input "true"
type textarea "need the house and the shed (it's directly"
type textarea "x"
checkbox input "true"
type textarea "need the house and the shed (it's directly n"
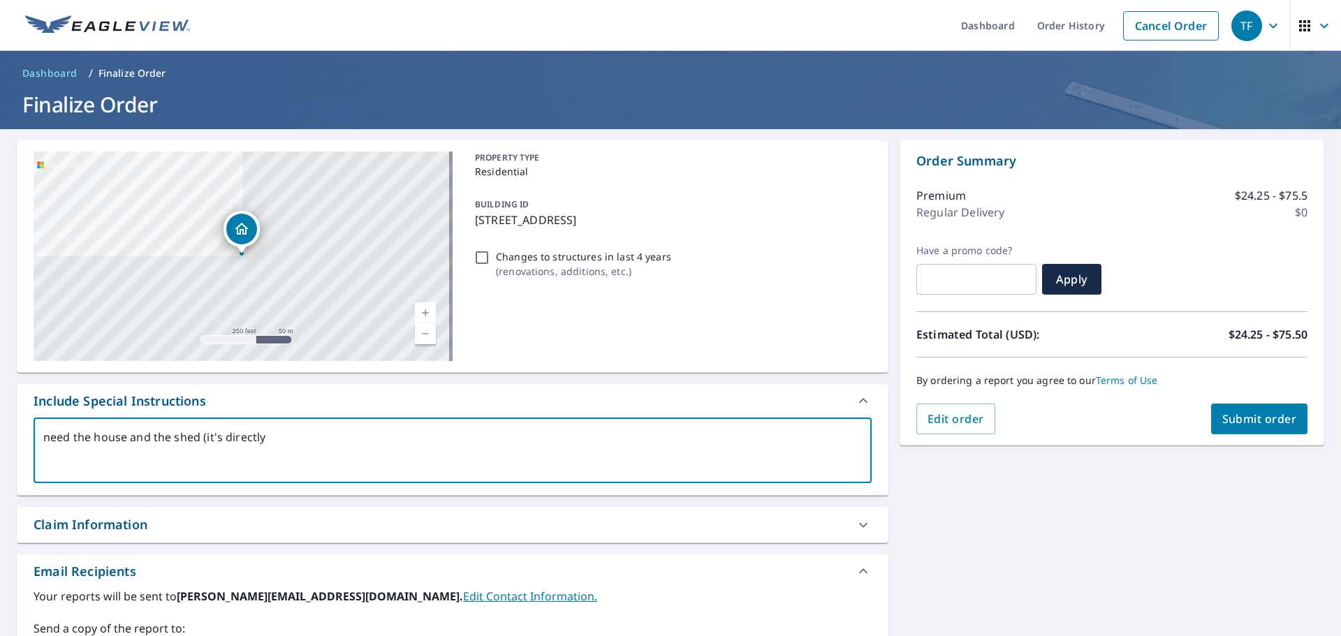
type textarea "x"
checkbox input "true"
type textarea "need the house and the shed (it's directly ne"
type textarea "x"
checkbox input "true"
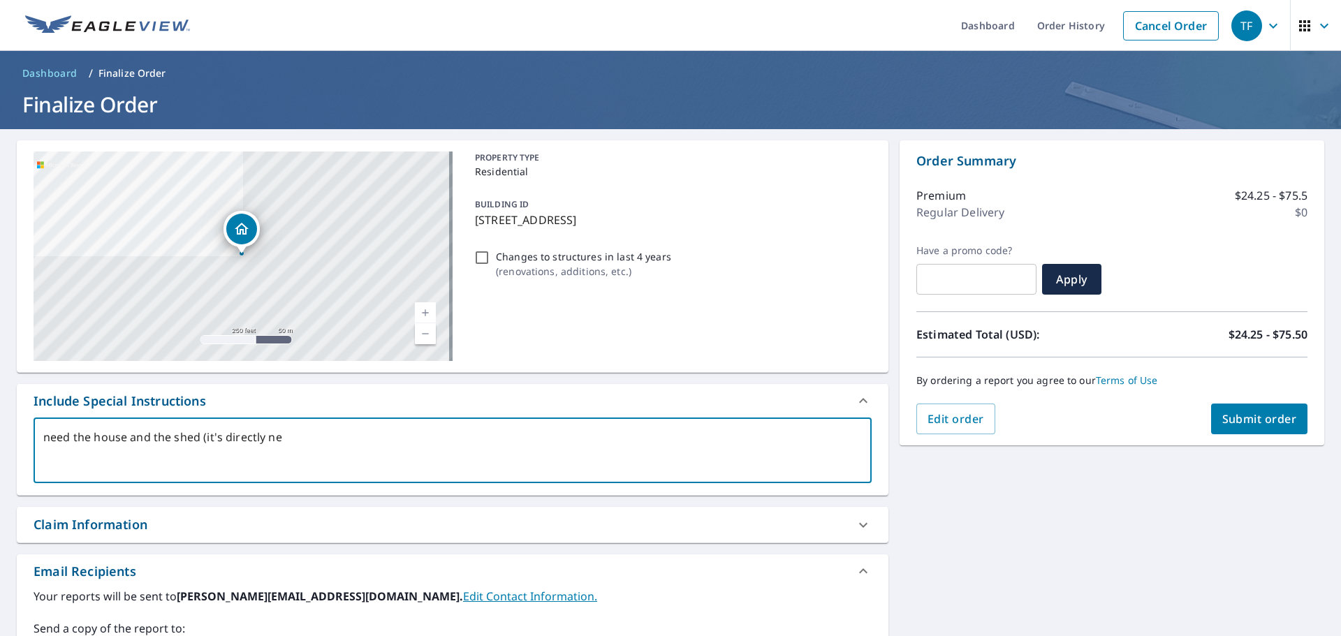
type textarea "need the house and the shed (it's directly nex"
type textarea "x"
checkbox input "true"
type textarea "need the house and the shed (it's directly next"
type textarea "x"
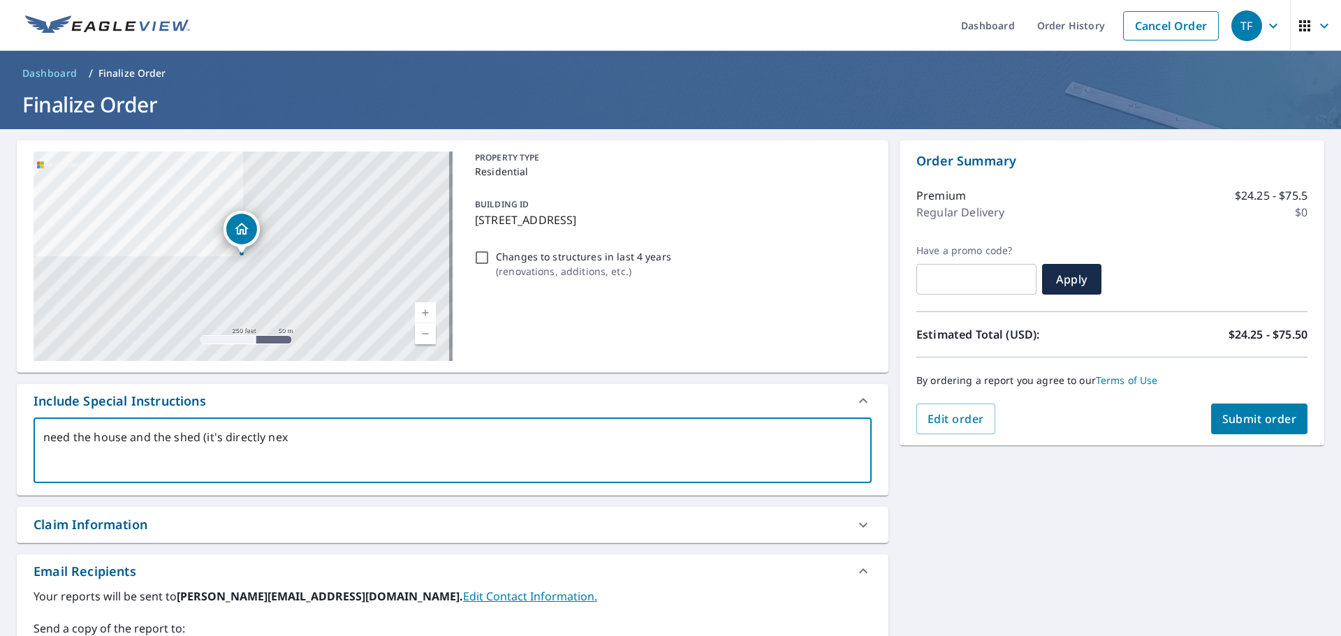
checkbox input "true"
type textarea "need the house and the shed (it's directly next"
type textarea "x"
checkbox input "true"
type textarea "need the house and the shed (it's directly next t"
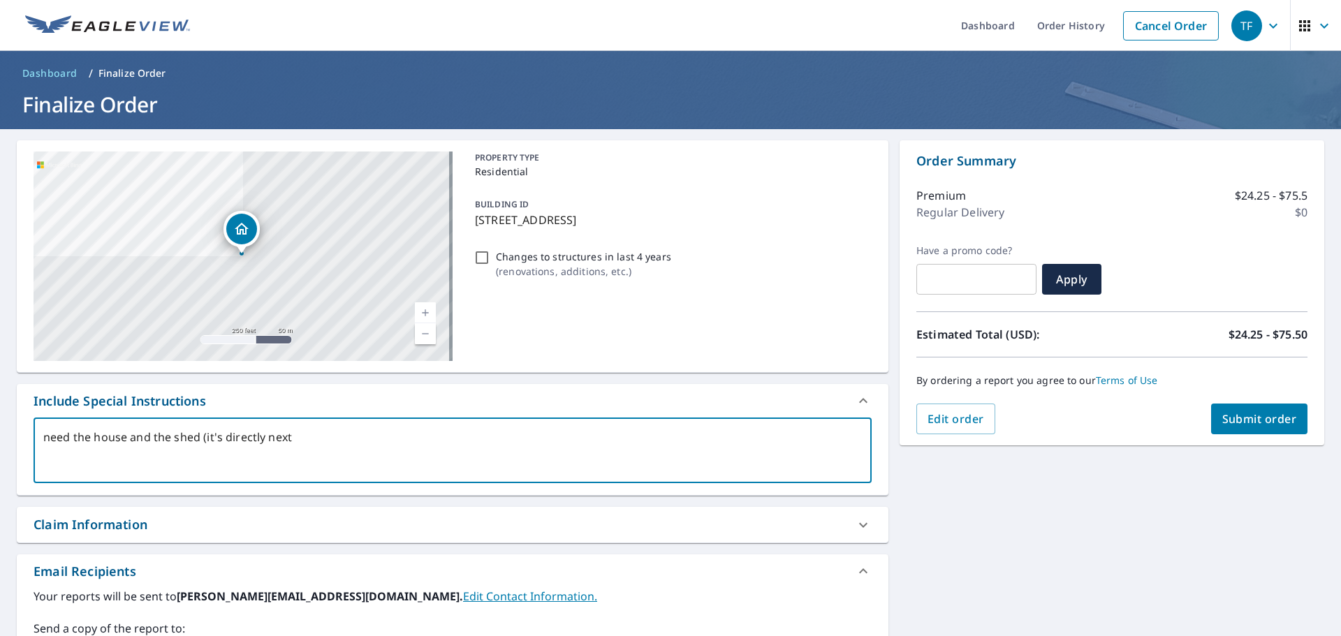
type textarea "x"
checkbox input "true"
type textarea "need the house and the shed (it's directly next to"
type textarea "x"
checkbox input "true"
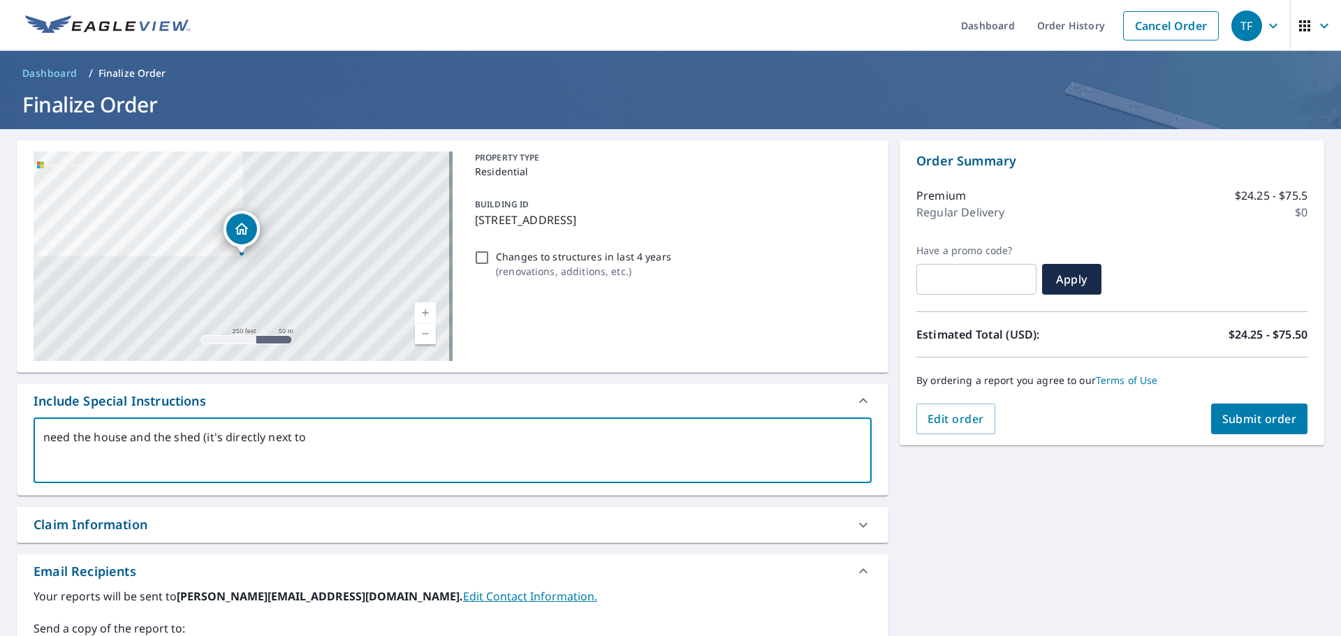
type textarea "need the house and the shed (it's directly next tot"
type textarea "x"
checkbox input "true"
type textarea "need the house and the shed (it's directly next tot"
type textarea "x"
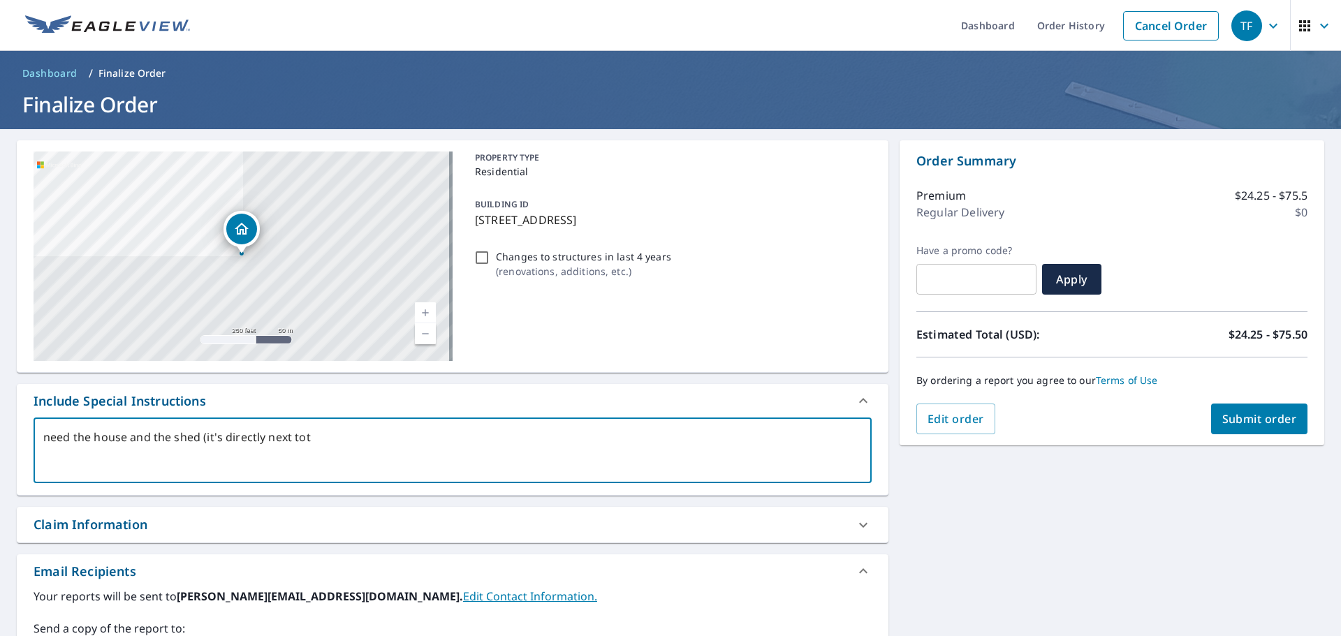
checkbox input "true"
type textarea "need the house and the shed (it's directly next tot h"
type textarea "x"
checkbox input "true"
type textarea "need the house and the shed (it's directly next tot he"
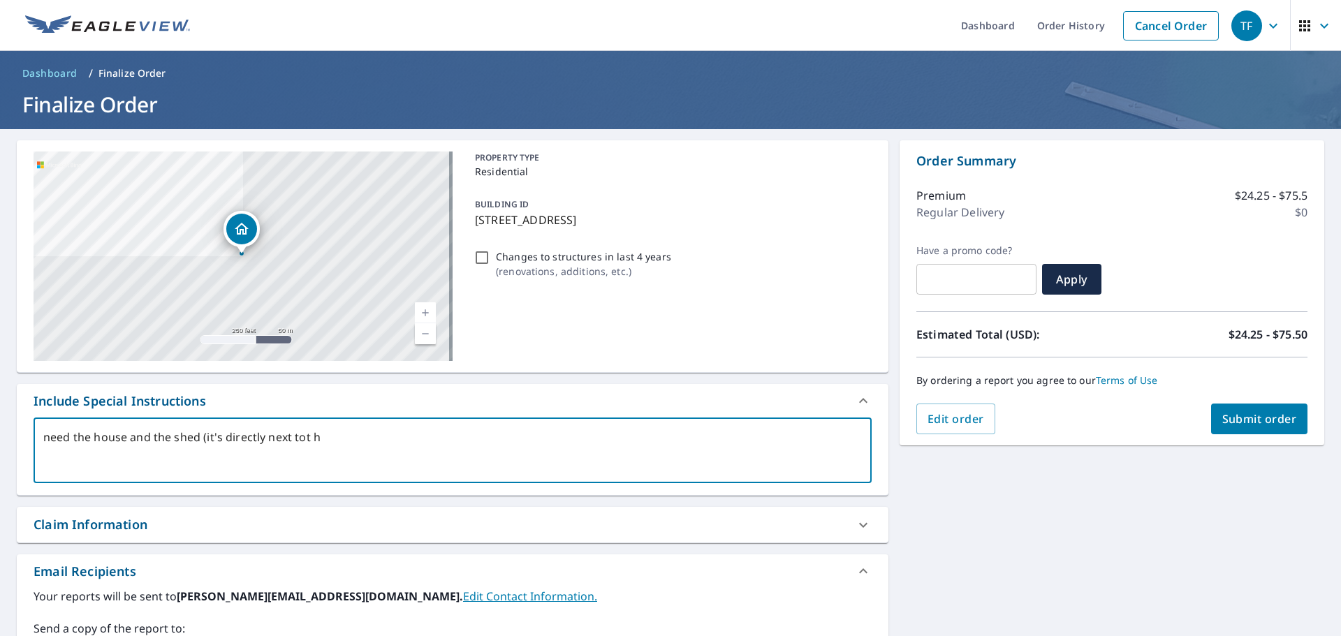
type textarea "x"
checkbox input "true"
type textarea "need the house and the shed (it's directly next tot he"
type textarea "x"
checkbox input "true"
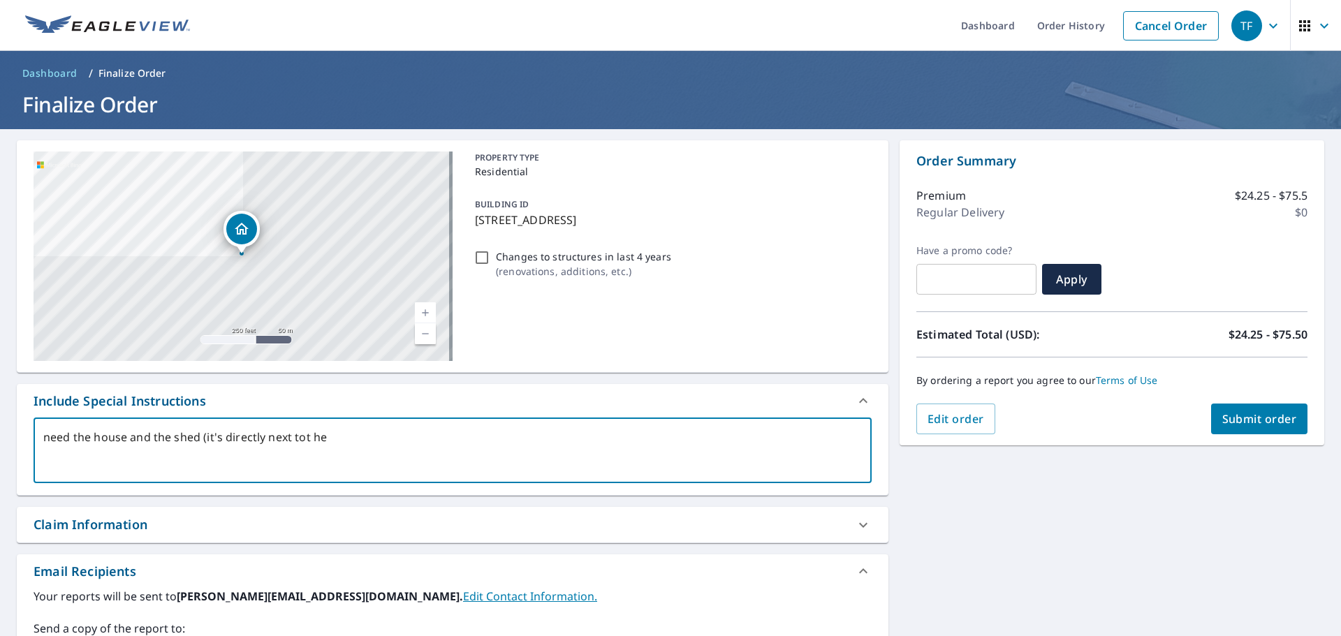
type textarea "need the house and the shed (it's directly next tot he"
type textarea "x"
checkbox input "true"
type textarea "need the house and the shed (it's directly next tot h"
type textarea "x"
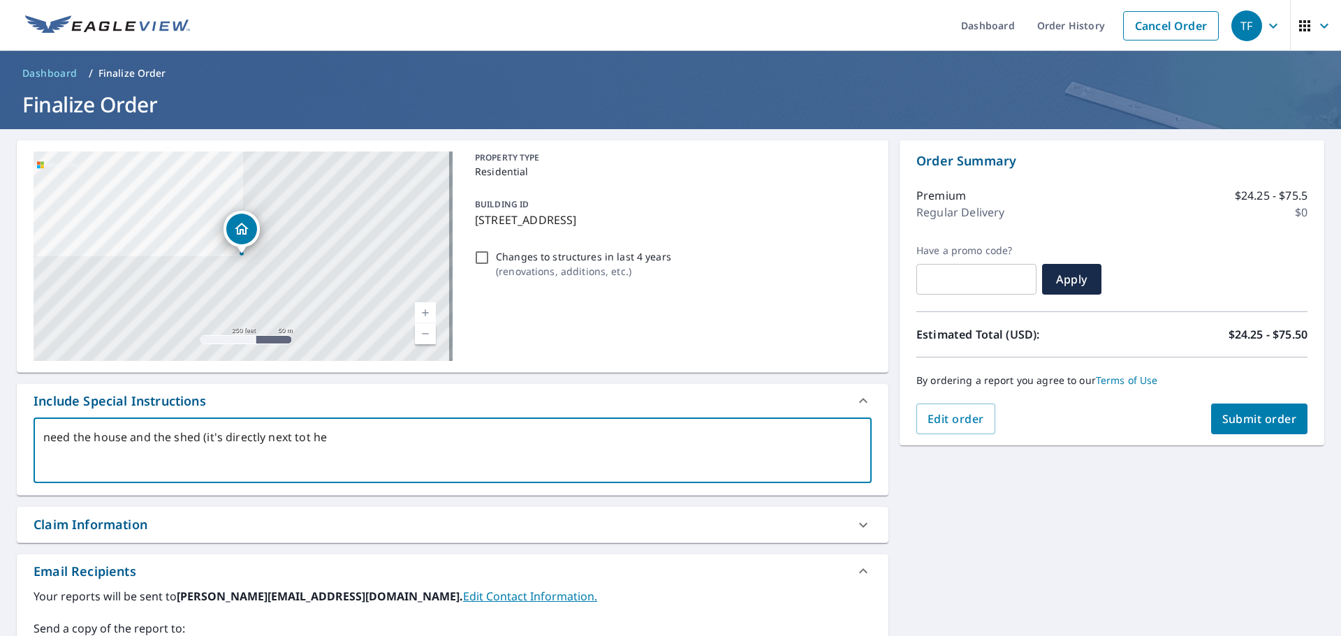
checkbox input "true"
type textarea "need the house and the shed (it's directly next tot"
type textarea "x"
checkbox input "true"
type textarea "need the house and the shed (it's directly next tot"
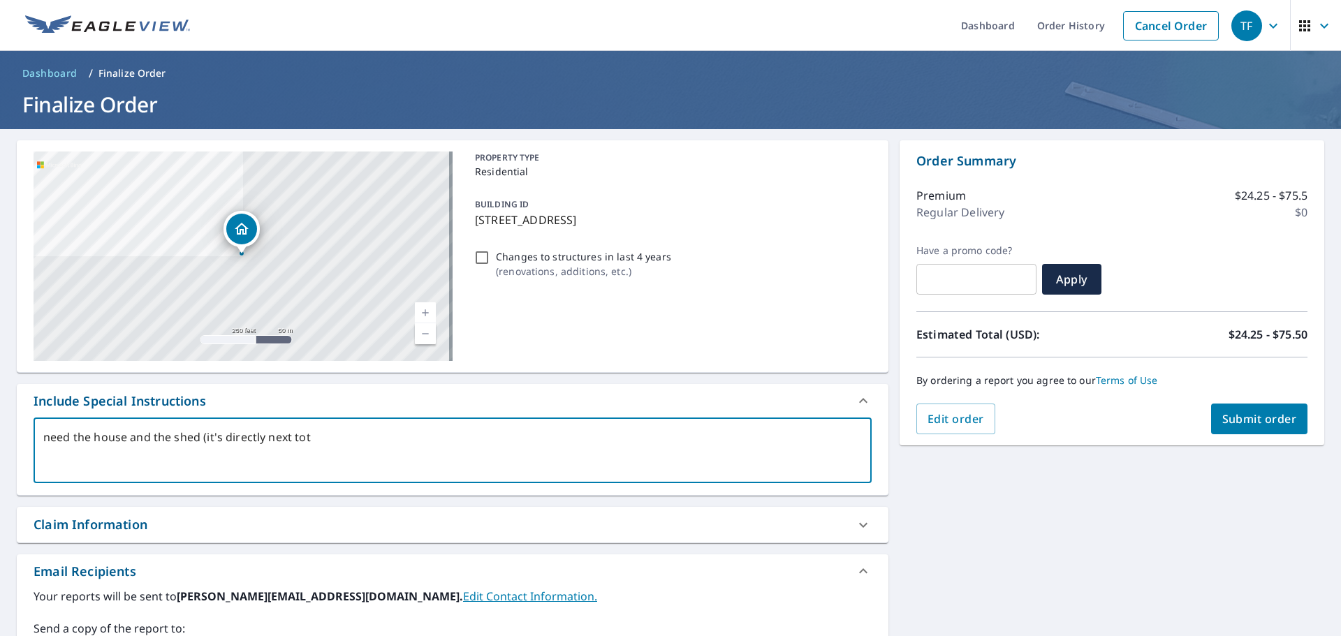
type textarea "x"
checkbox input "true"
type textarea "need the house and the shed (it's directly next to"
type textarea "x"
checkbox input "true"
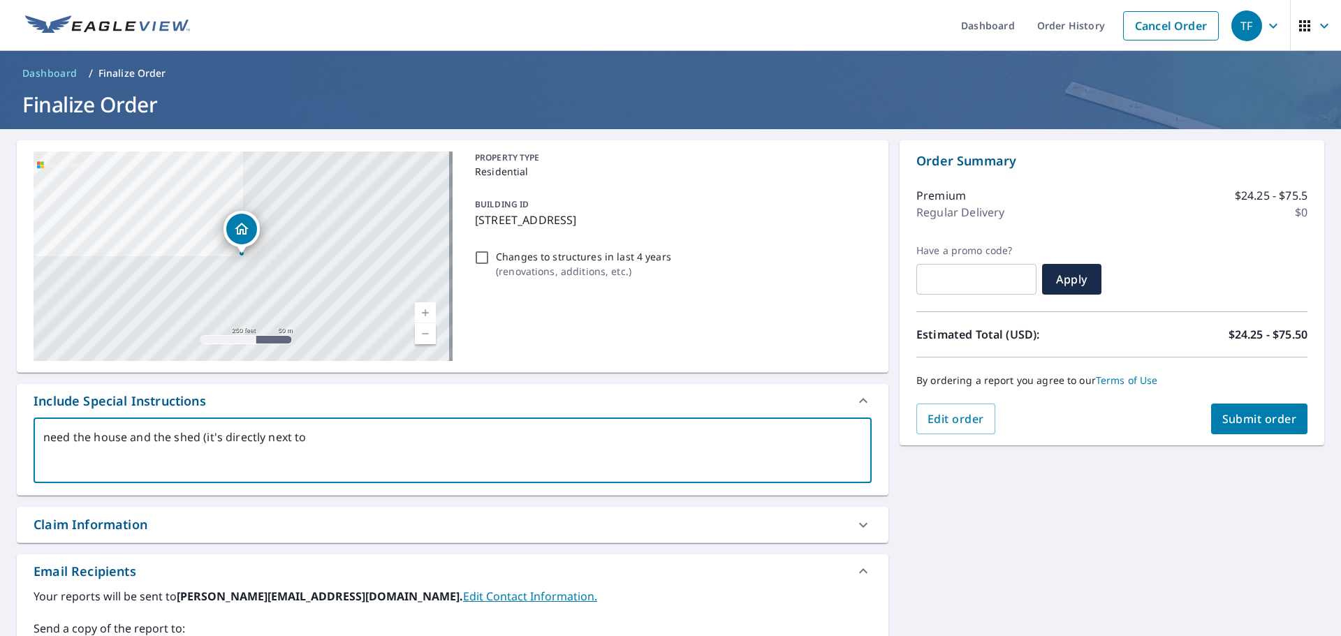
type textarea "need the house and the shed (it's directly next to"
type textarea "x"
checkbox input "true"
type textarea "need the house and the shed (it's directly next to t"
type textarea "x"
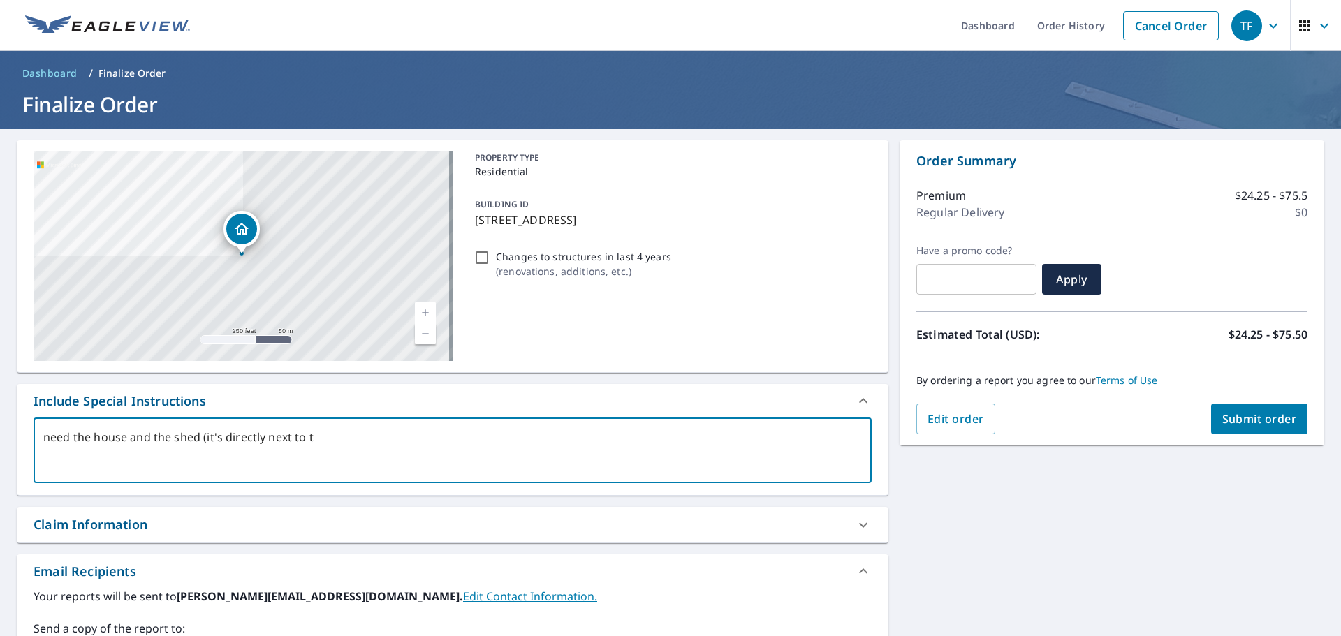
checkbox input "true"
type textarea "need the house and the shed (it's directly next to th"
type textarea "x"
checkbox input "true"
type textarea "need the house and the shed (it's directly next to the"
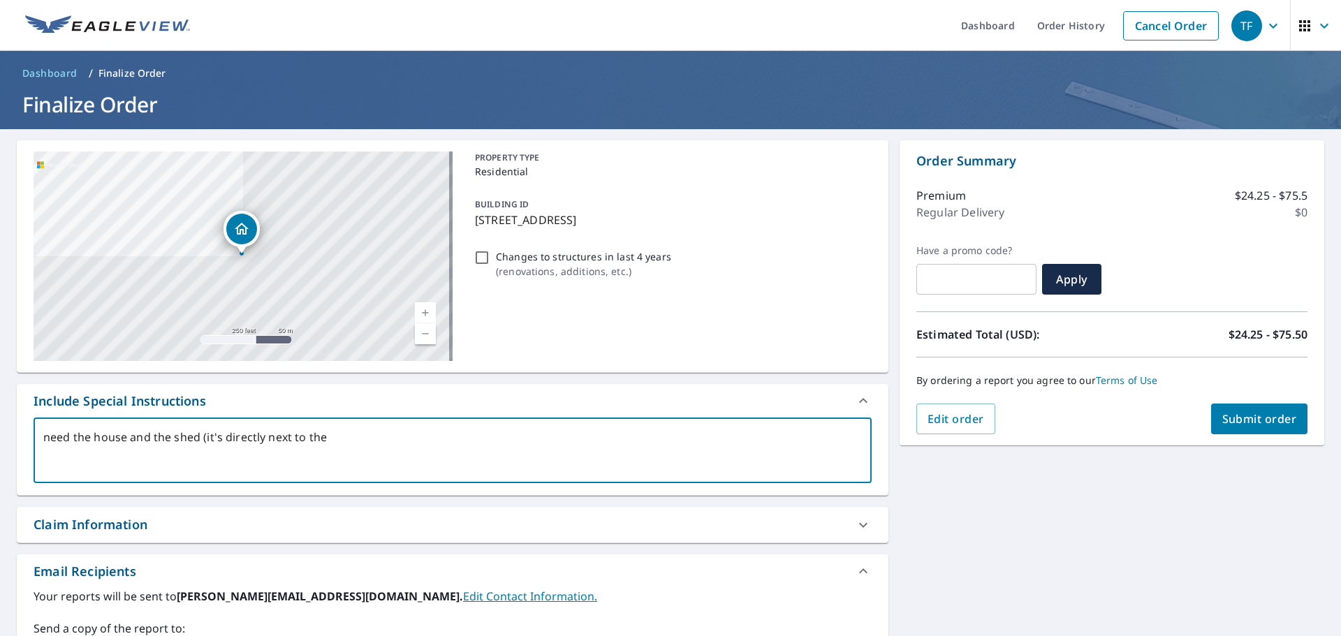
type textarea "x"
checkbox input "true"
type textarea "need the house and the shed (it's directly next to the"
type textarea "x"
checkbox input "true"
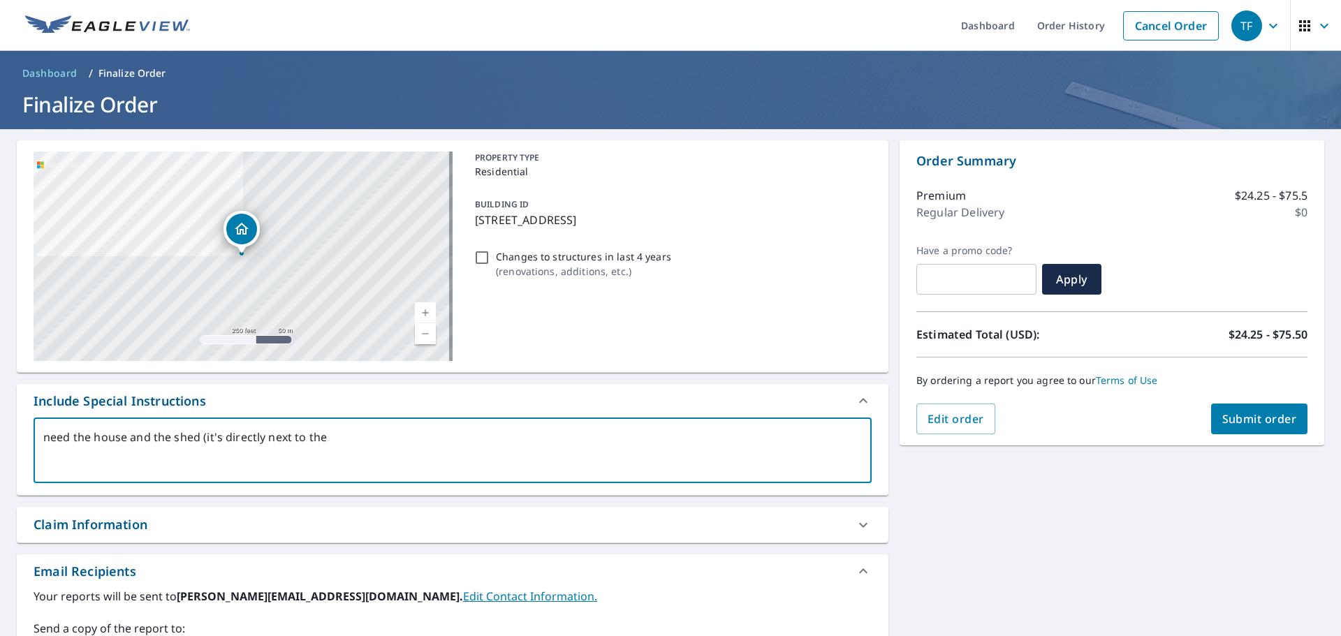
type textarea "need the house and the shed (it's directly next to the h"
type textarea "x"
click at [1224, 418] on span "Submit order" at bounding box center [1259, 418] width 75 height 15
